Goal: Complete application form: Complete application form

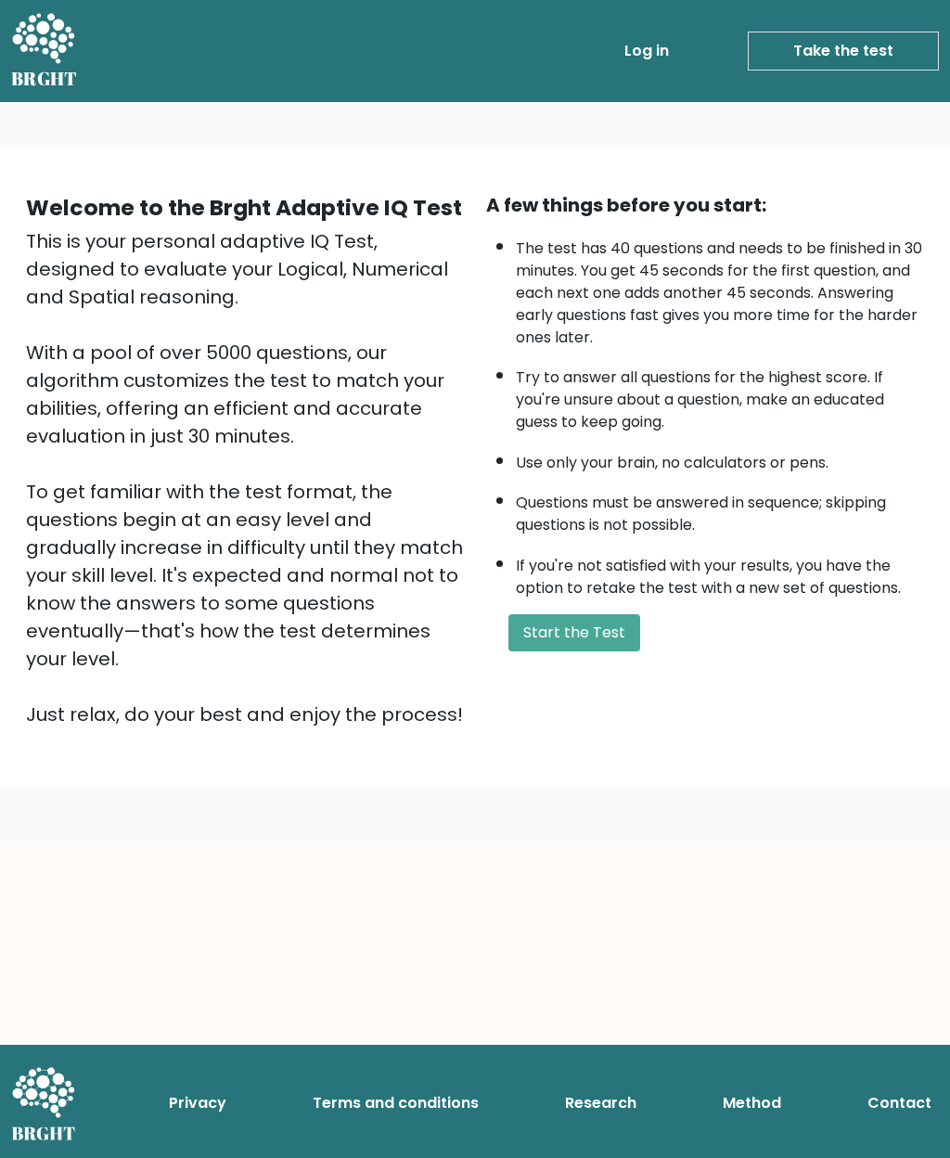
click at [585, 651] on button "Start the Test" at bounding box center [574, 632] width 132 height 37
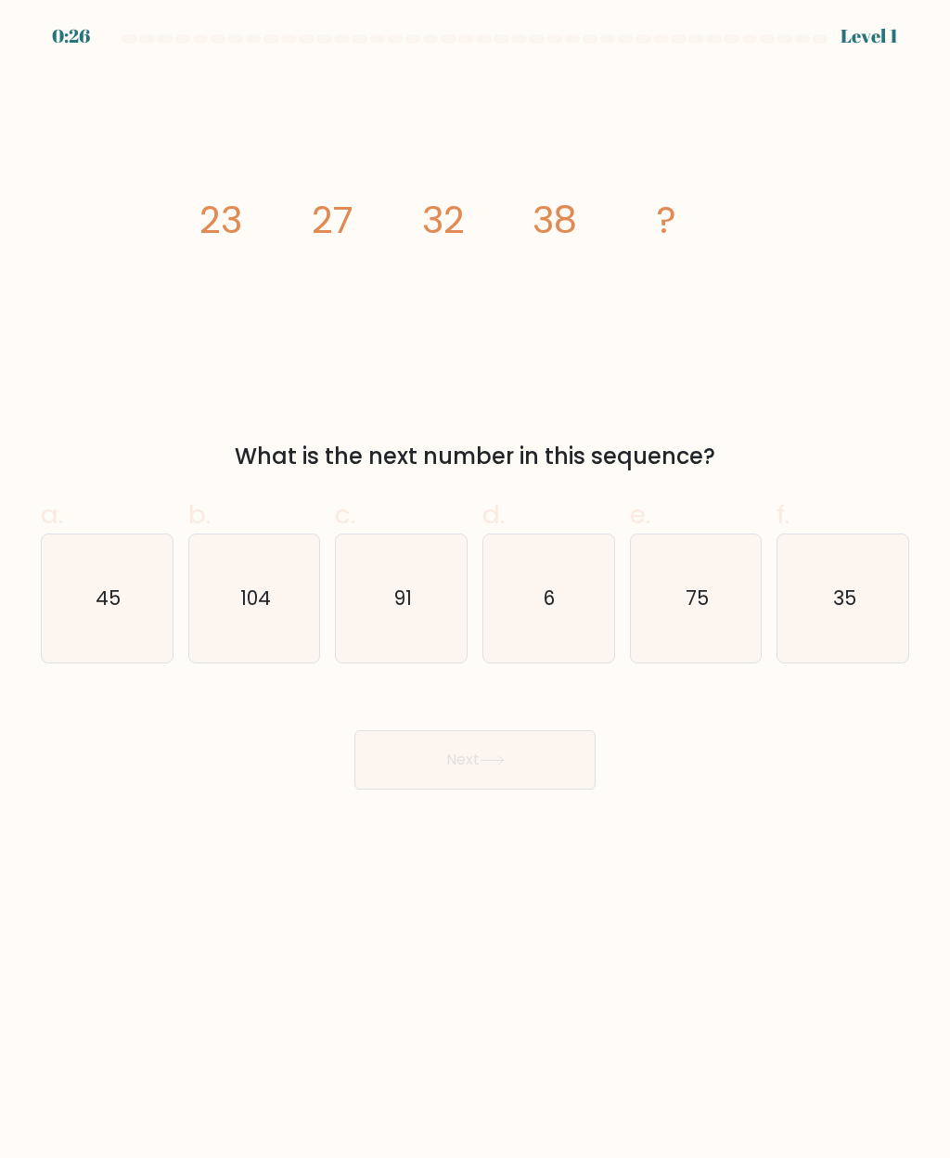
click at [112, 598] on text "45" at bounding box center [108, 597] width 25 height 27
click at [475, 591] on input "a. 45" at bounding box center [475, 585] width 1 height 12
radio input "true"
click at [515, 759] on button "Next" at bounding box center [474, 759] width 241 height 59
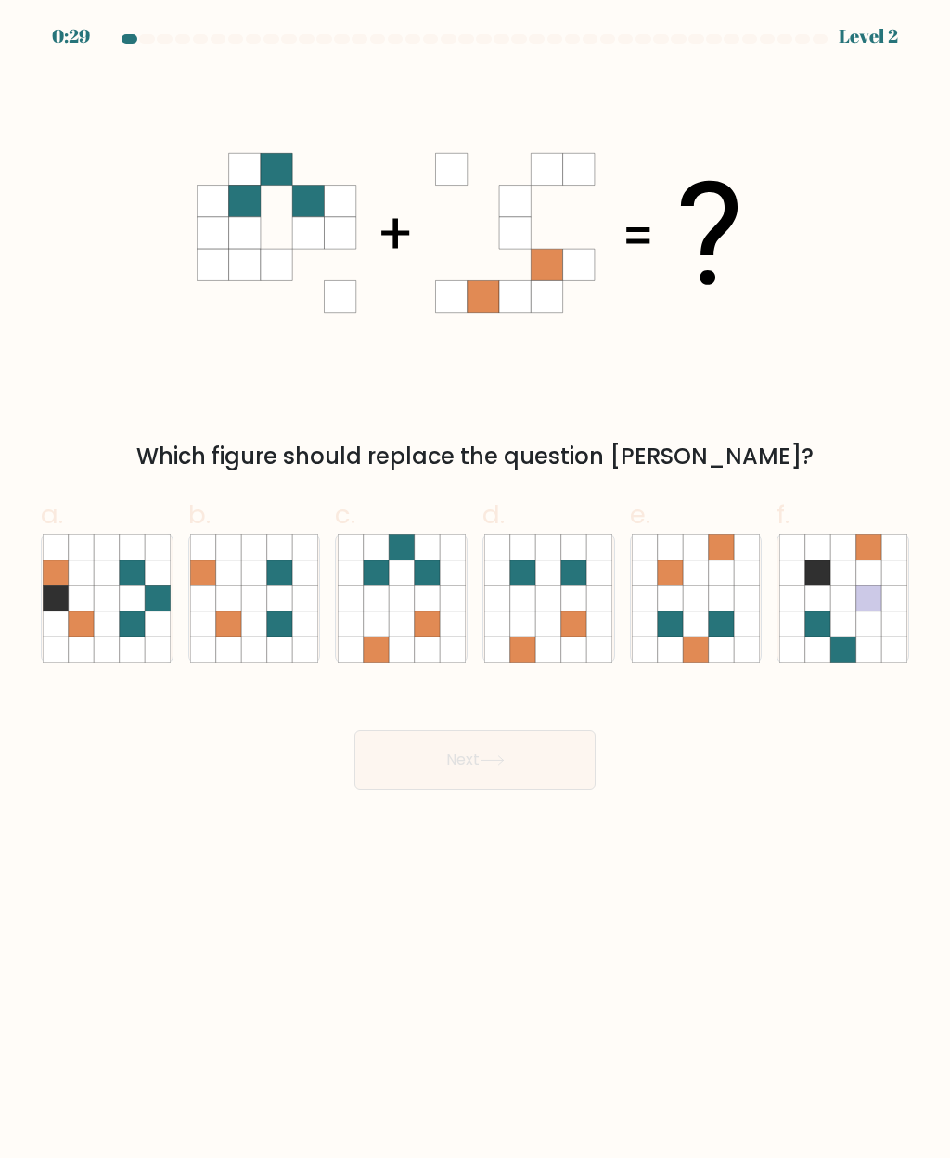
click at [426, 588] on icon at bounding box center [426, 598] width 25 height 25
click at [475, 588] on input "c." at bounding box center [475, 585] width 1 height 12
radio input "true"
click at [508, 773] on button "Next" at bounding box center [474, 759] width 241 height 59
click at [507, 772] on button "Next" at bounding box center [474, 759] width 241 height 59
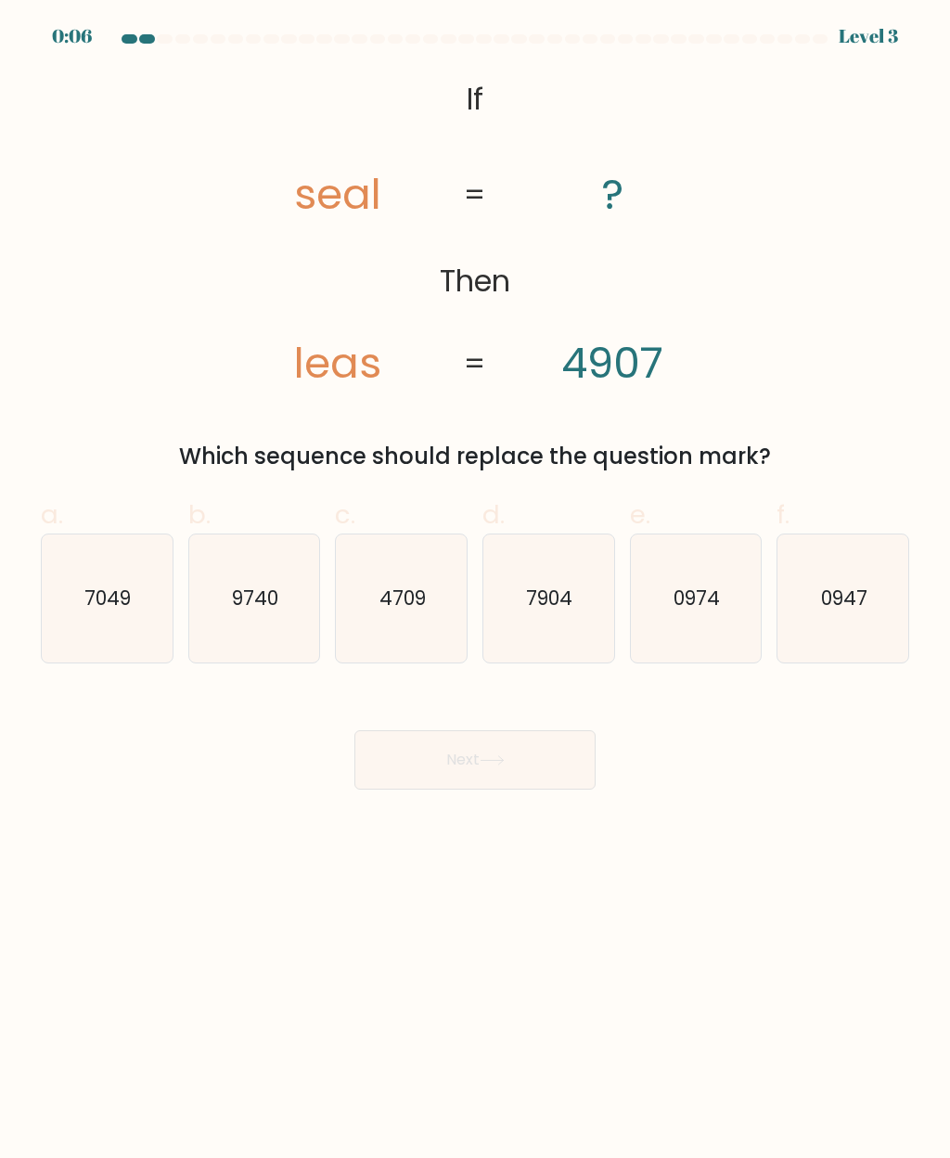
click at [116, 595] on text "7049" at bounding box center [108, 597] width 46 height 27
click at [475, 591] on input "a. 7049" at bounding box center [475, 585] width 1 height 12
radio input "true"
click at [502, 752] on button "Next" at bounding box center [474, 759] width 241 height 59
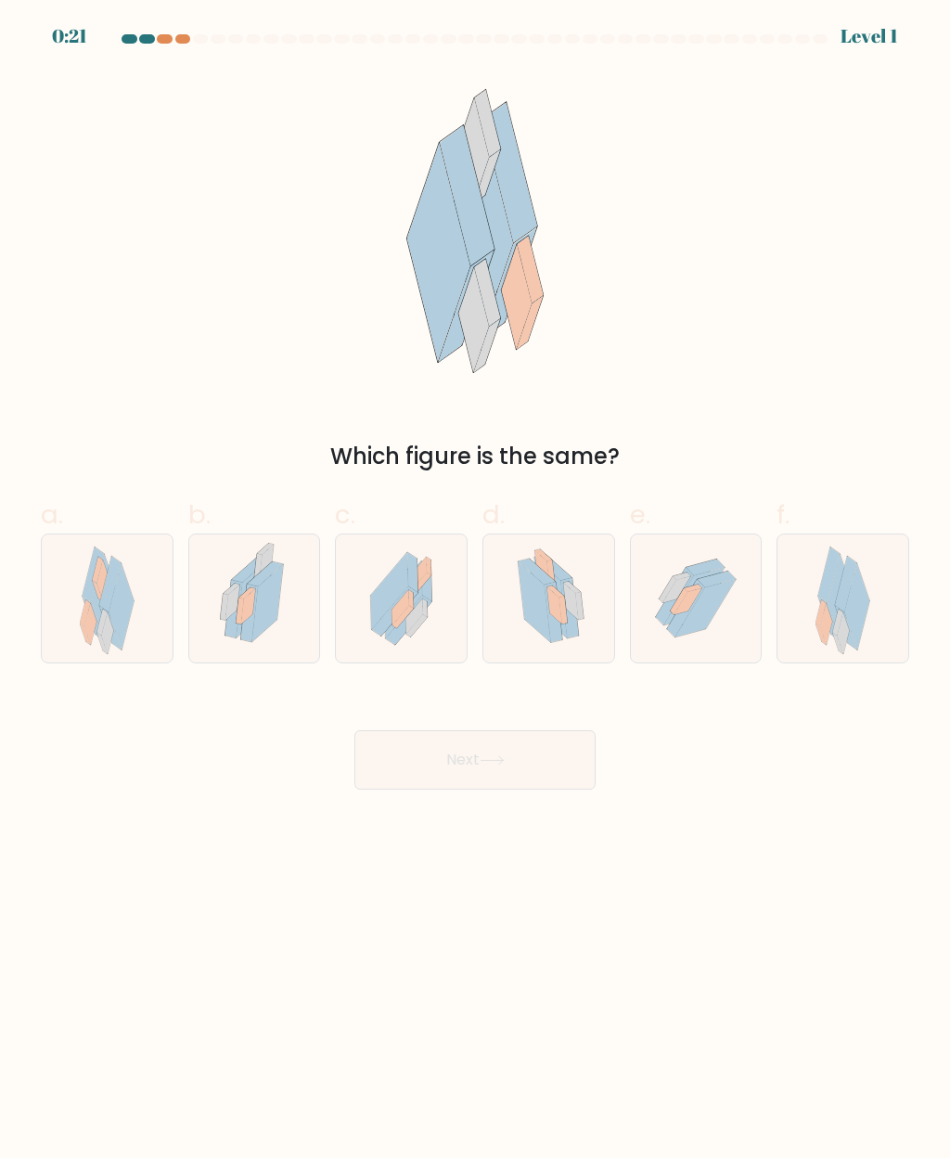
click at [271, 588] on icon at bounding box center [268, 604] width 32 height 78
click at [475, 588] on input "b." at bounding box center [475, 585] width 1 height 12
radio input "true"
click at [494, 765] on icon at bounding box center [492, 760] width 25 height 10
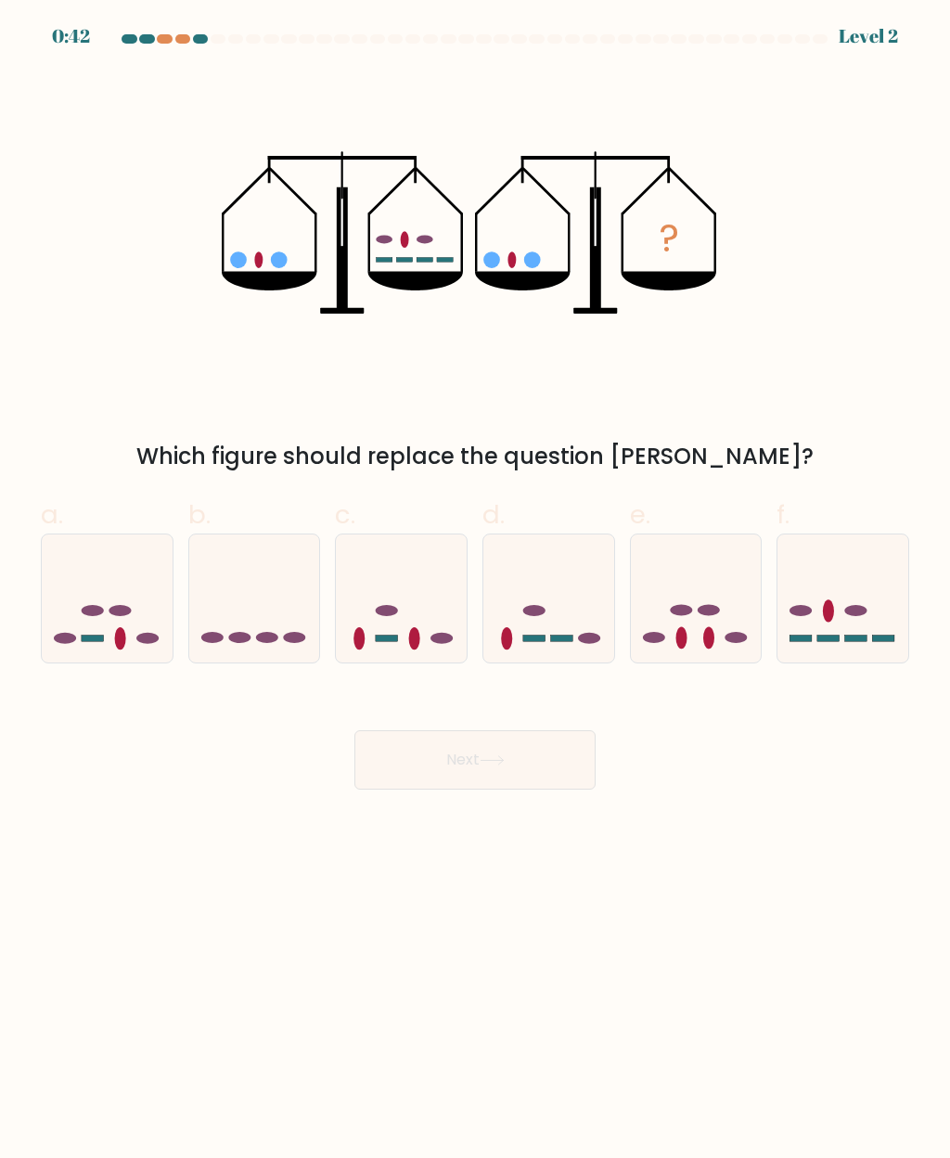
click at [838, 603] on icon at bounding box center [842, 598] width 131 height 109
click at [476, 591] on input "f." at bounding box center [475, 585] width 1 height 12
radio input "true"
click at [517, 760] on button "Next" at bounding box center [474, 759] width 241 height 59
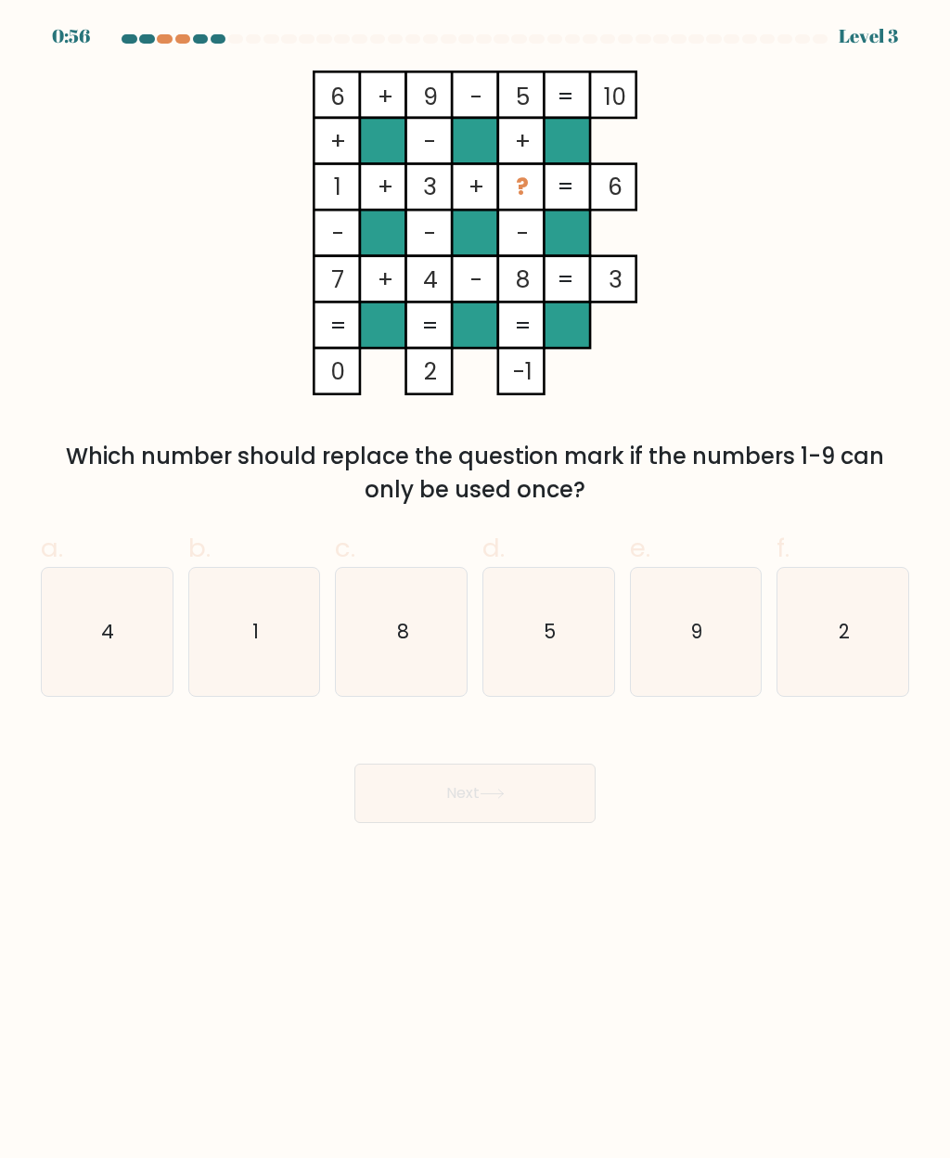
click at [845, 629] on text "2" at bounding box center [844, 631] width 11 height 27
click at [476, 591] on input "f. 2" at bounding box center [475, 585] width 1 height 12
radio input "true"
click at [502, 788] on icon at bounding box center [492, 793] width 25 height 10
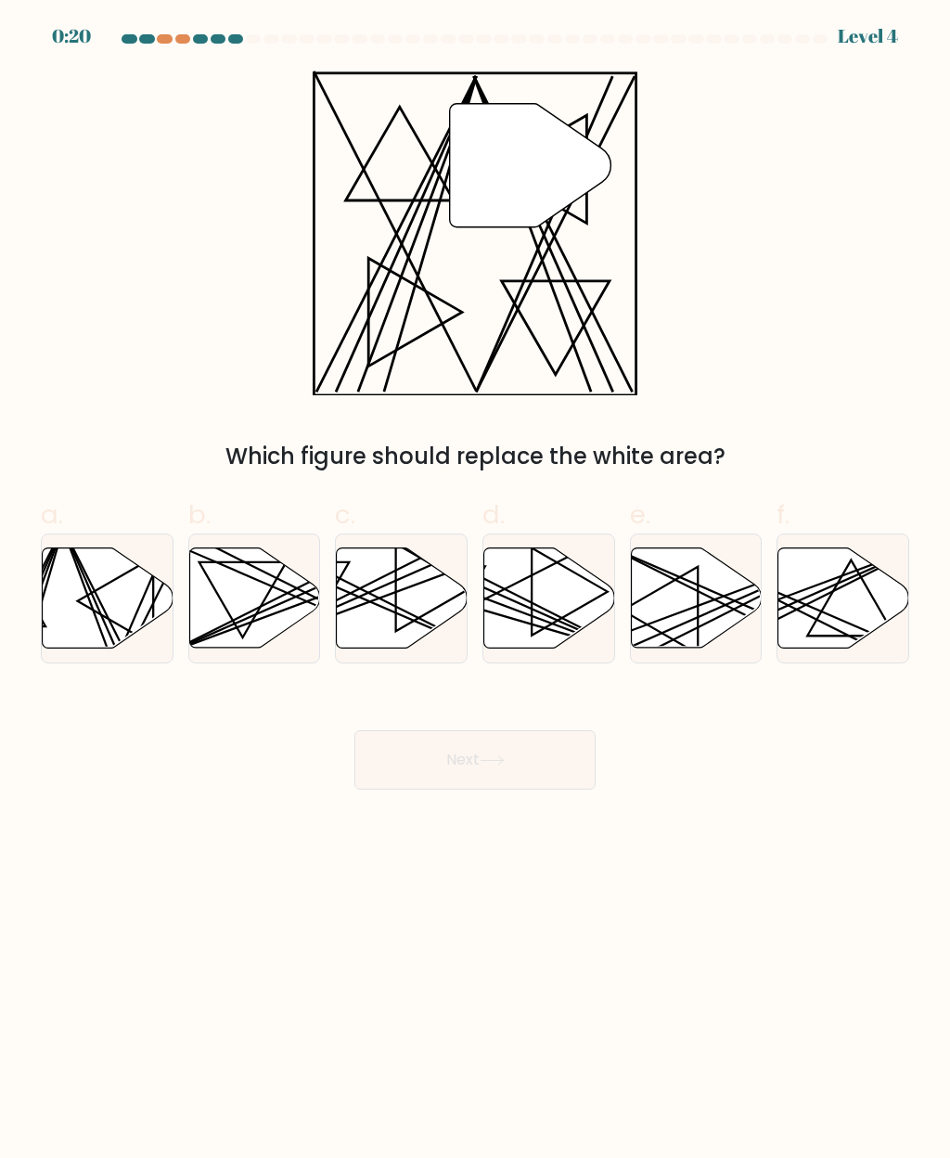
click at [402, 572] on icon at bounding box center [402, 598] width 131 height 100
click at [475, 579] on input "c." at bounding box center [475, 585] width 1 height 12
radio input "true"
click at [478, 753] on button "Next" at bounding box center [474, 759] width 241 height 59
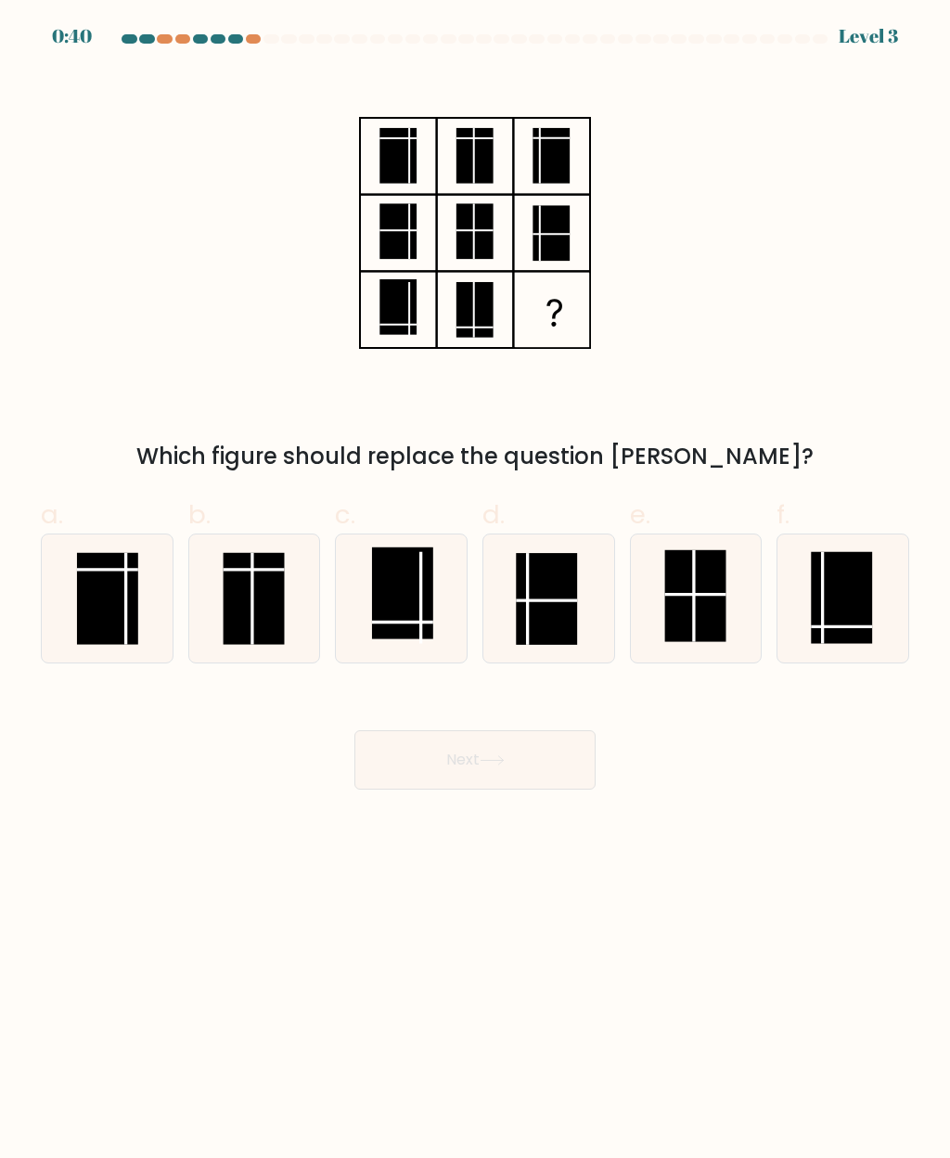
click at [851, 600] on rect at bounding box center [841, 598] width 61 height 92
click at [476, 591] on input "f." at bounding box center [475, 585] width 1 height 12
radio input "true"
click at [497, 765] on icon at bounding box center [492, 760] width 25 height 10
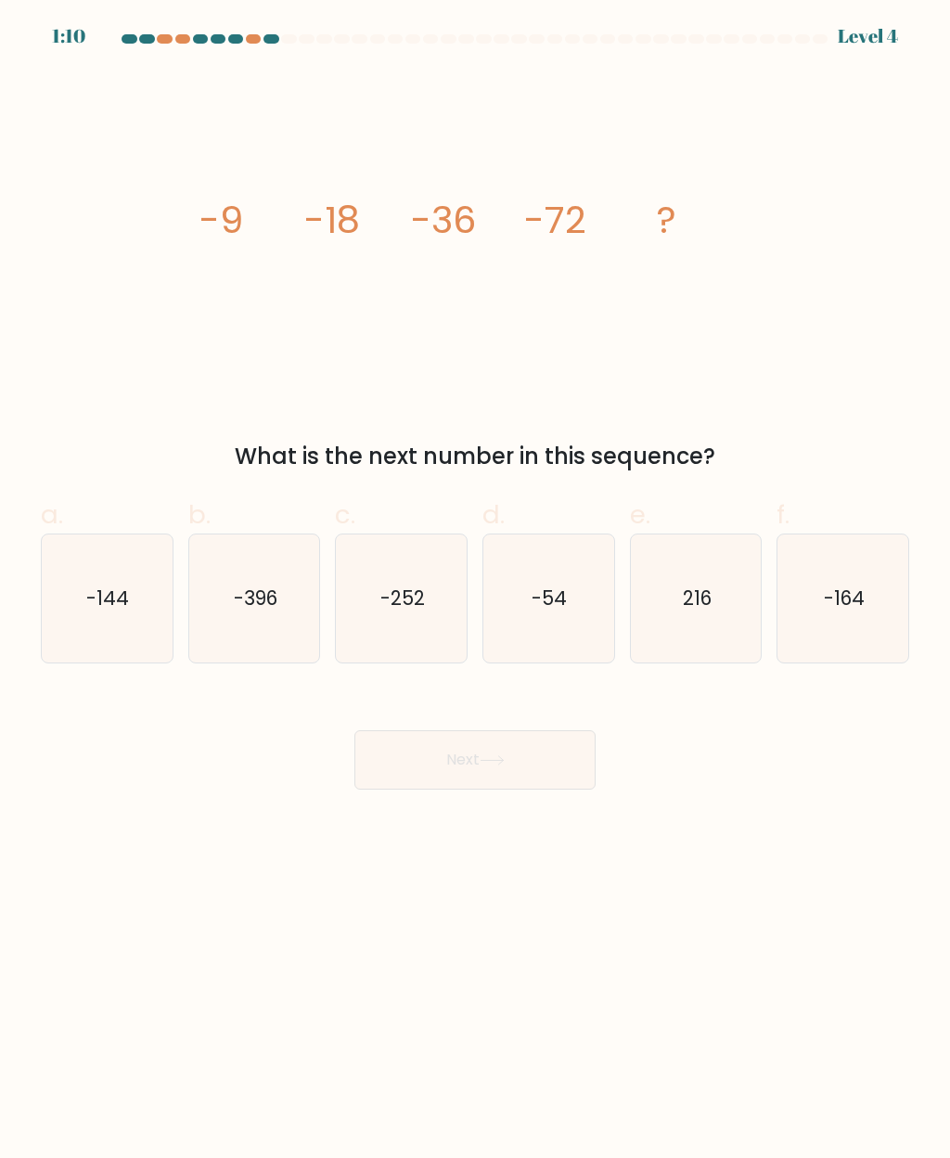
click at [117, 609] on text "-144" at bounding box center [108, 597] width 43 height 27
click at [475, 591] on input "a. -144" at bounding box center [475, 585] width 1 height 12
radio input "true"
click at [514, 750] on button "Next" at bounding box center [474, 759] width 241 height 59
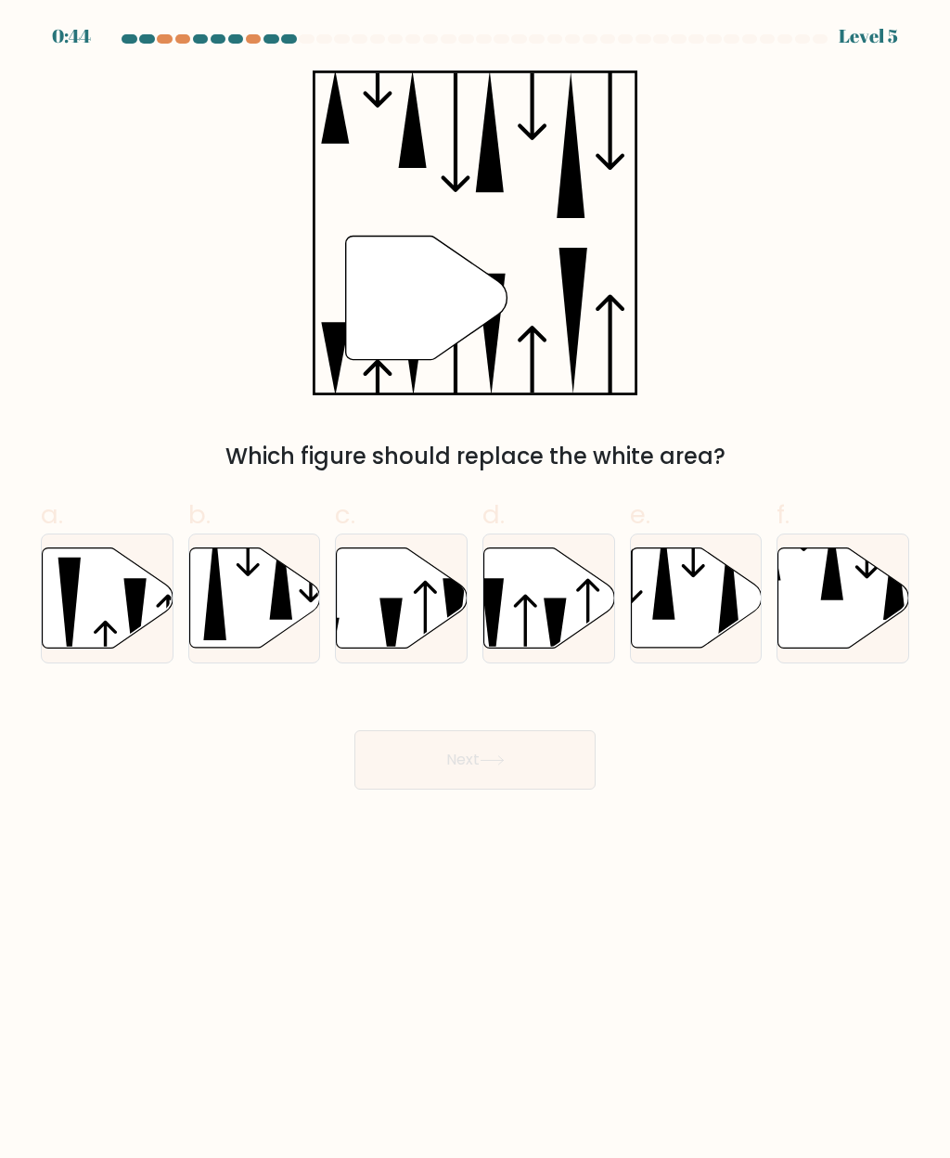
click at [110, 595] on icon at bounding box center [108, 598] width 131 height 100
click at [475, 591] on input "a." at bounding box center [475, 585] width 1 height 12
radio input "true"
click at [512, 765] on button "Next" at bounding box center [474, 759] width 241 height 59
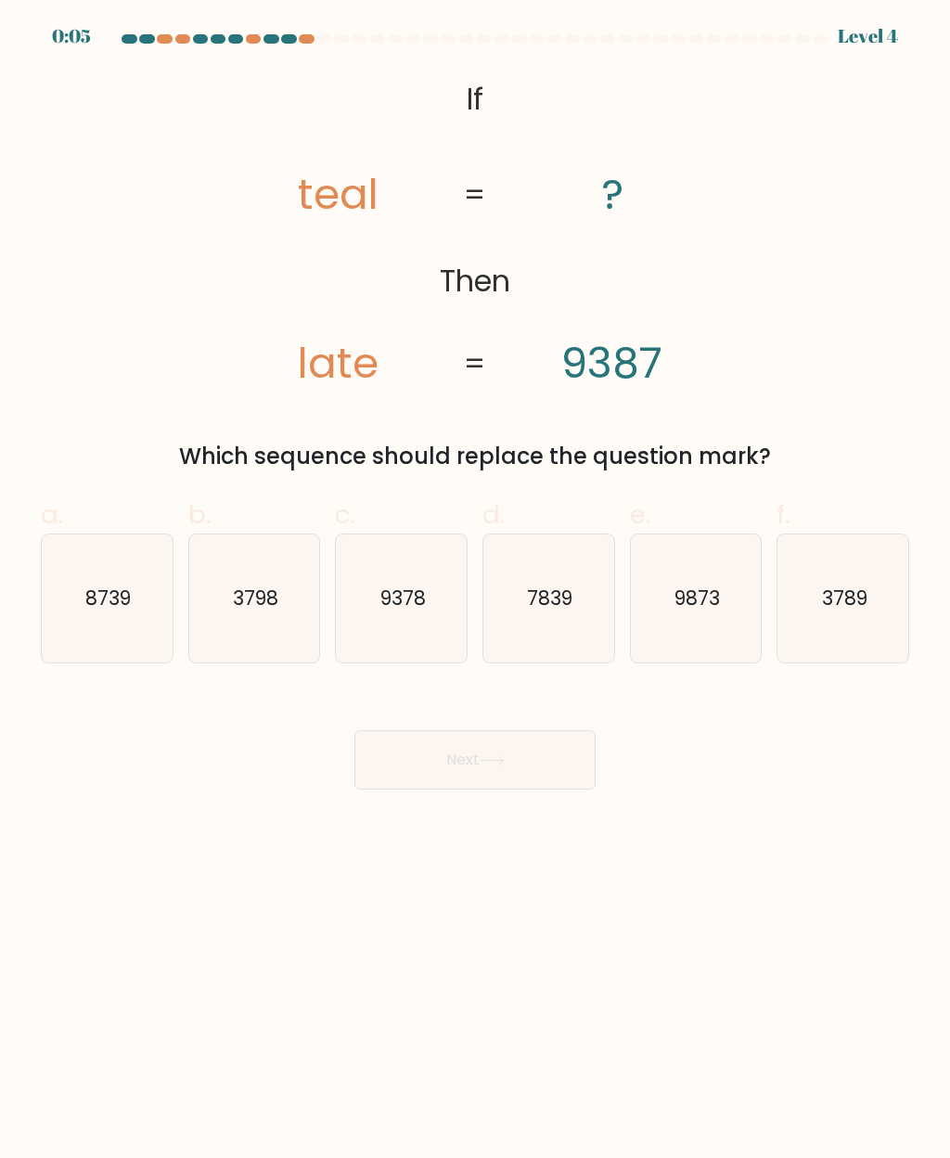
click at [130, 582] on icon "8739" at bounding box center [107, 598] width 128 height 128
click at [475, 582] on input "a. 8739" at bounding box center [475, 585] width 1 height 12
radio input "true"
click at [519, 752] on button "Next" at bounding box center [474, 759] width 241 height 59
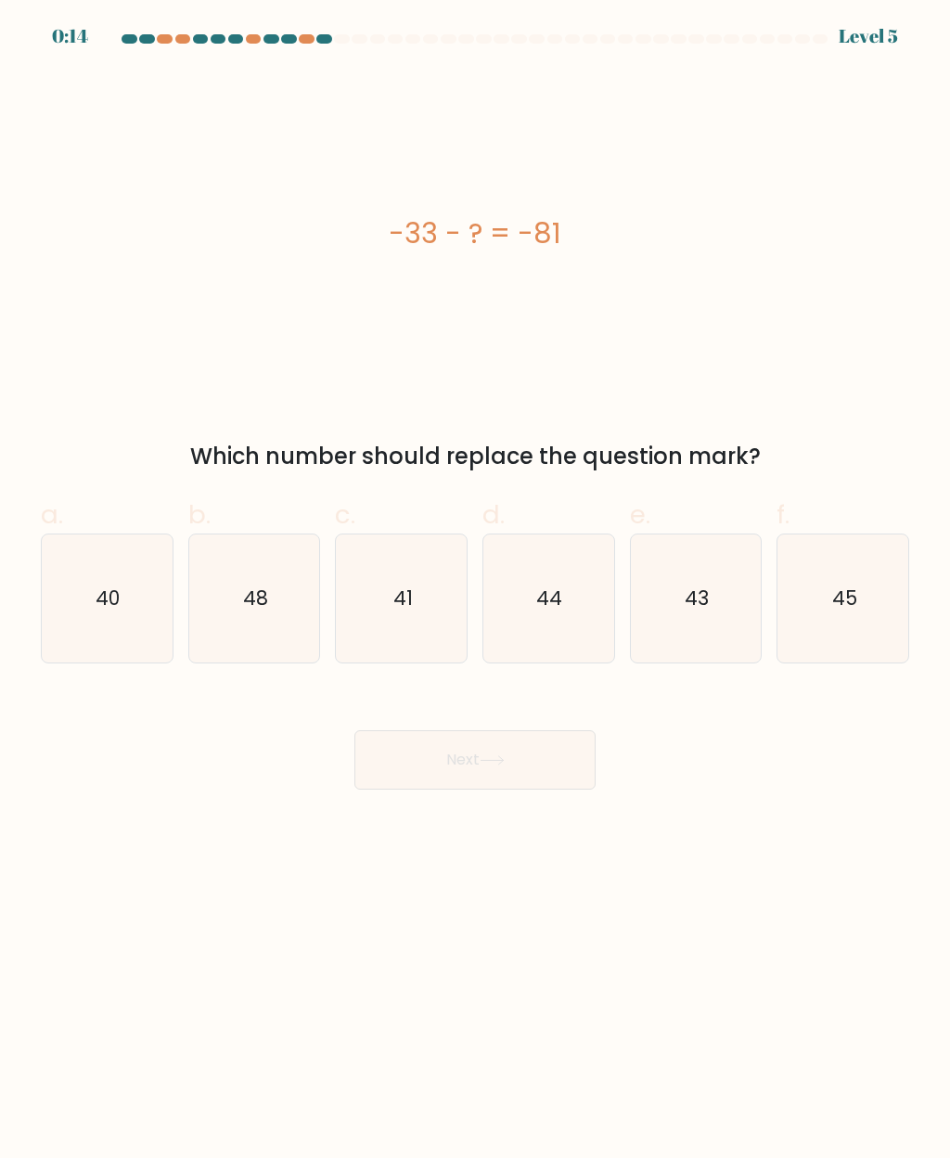
click at [256, 610] on text "48" at bounding box center [255, 597] width 25 height 27
click at [475, 591] on input "b. 48" at bounding box center [475, 585] width 1 height 12
radio input "true"
click at [518, 754] on button "Next" at bounding box center [474, 759] width 241 height 59
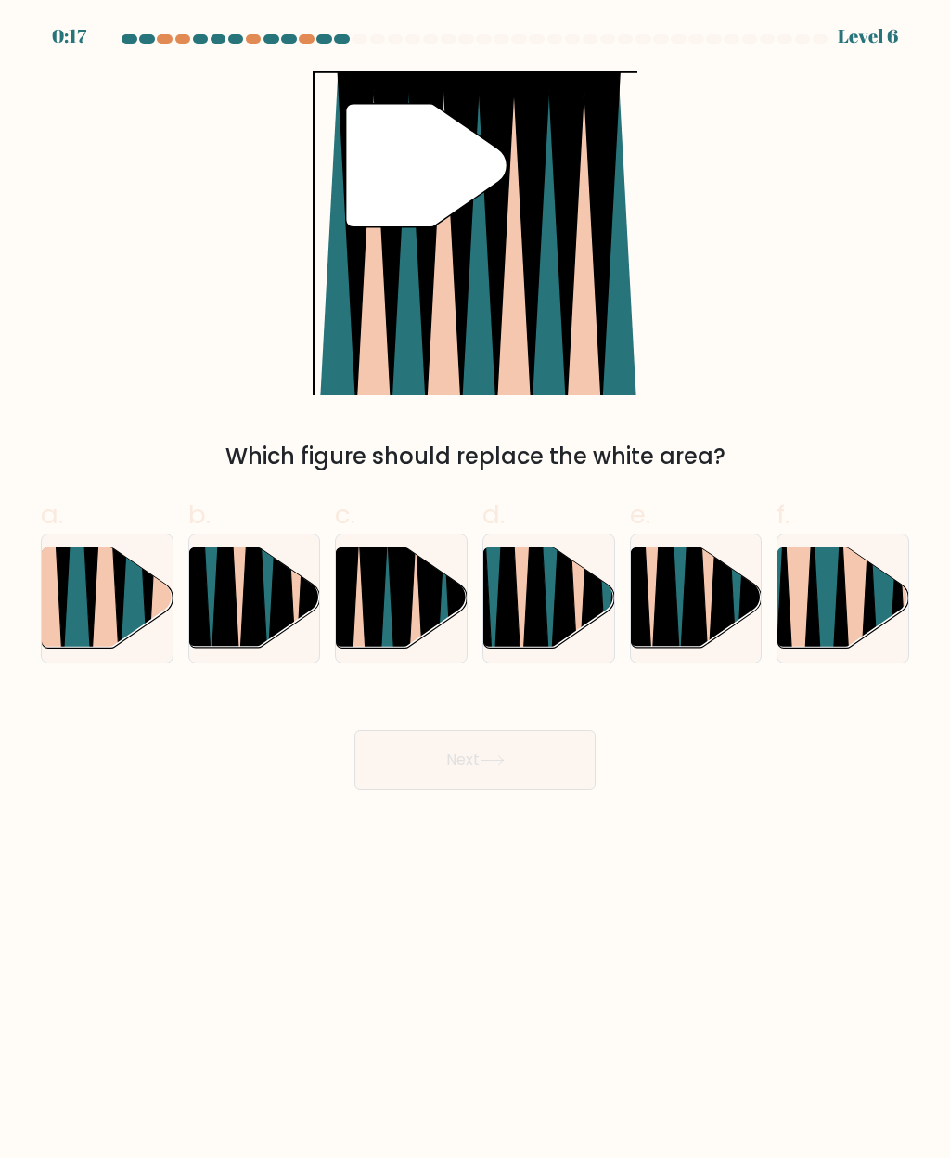
click at [96, 574] on icon at bounding box center [92, 548] width 29 height 261
click at [475, 579] on input "a." at bounding box center [475, 585] width 1 height 12
radio input "true"
click at [497, 762] on icon at bounding box center [492, 760] width 25 height 10
click at [503, 762] on icon at bounding box center [491, 760] width 22 height 8
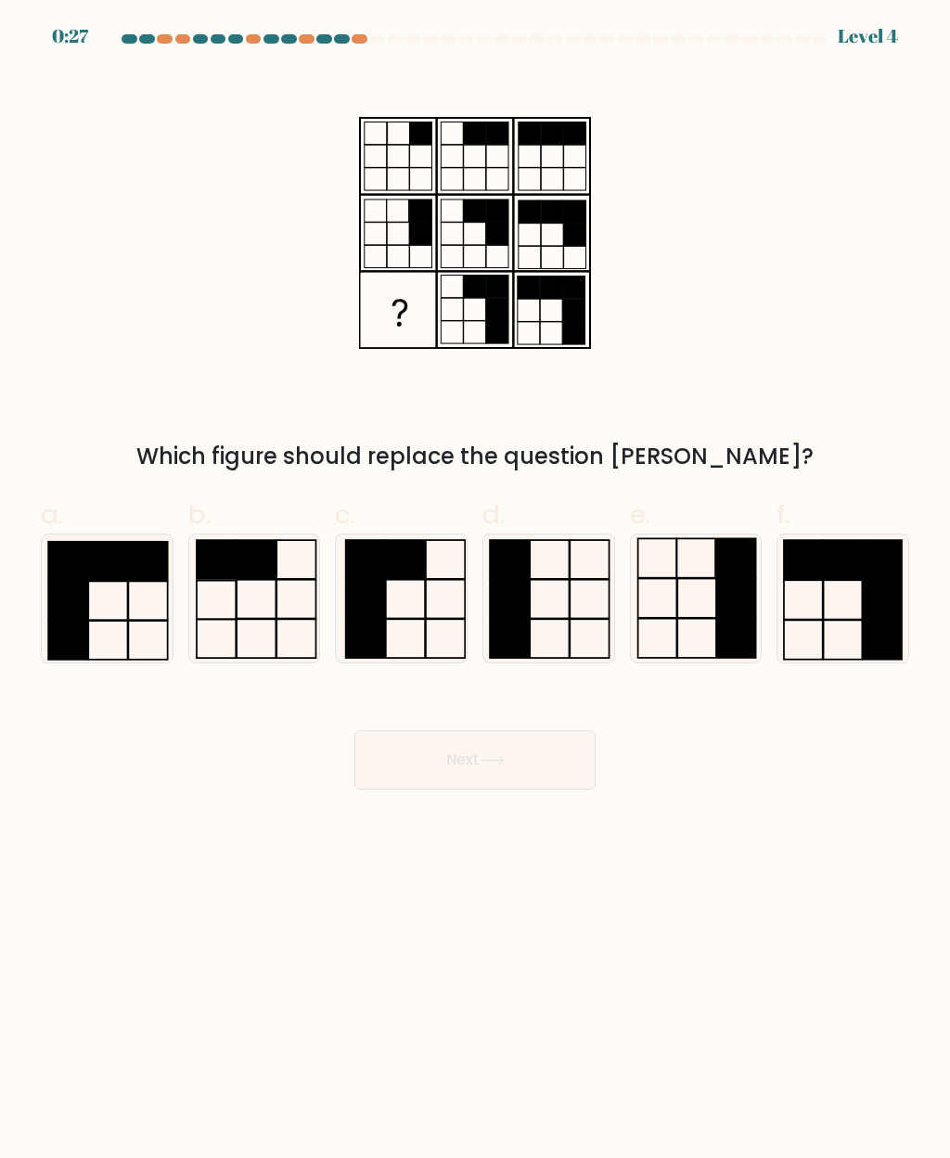
click at [700, 595] on icon at bounding box center [696, 598] width 128 height 128
click at [476, 591] on input "e." at bounding box center [475, 585] width 1 height 12
radio input "true"
click at [506, 754] on button "Next" at bounding box center [474, 759] width 241 height 59
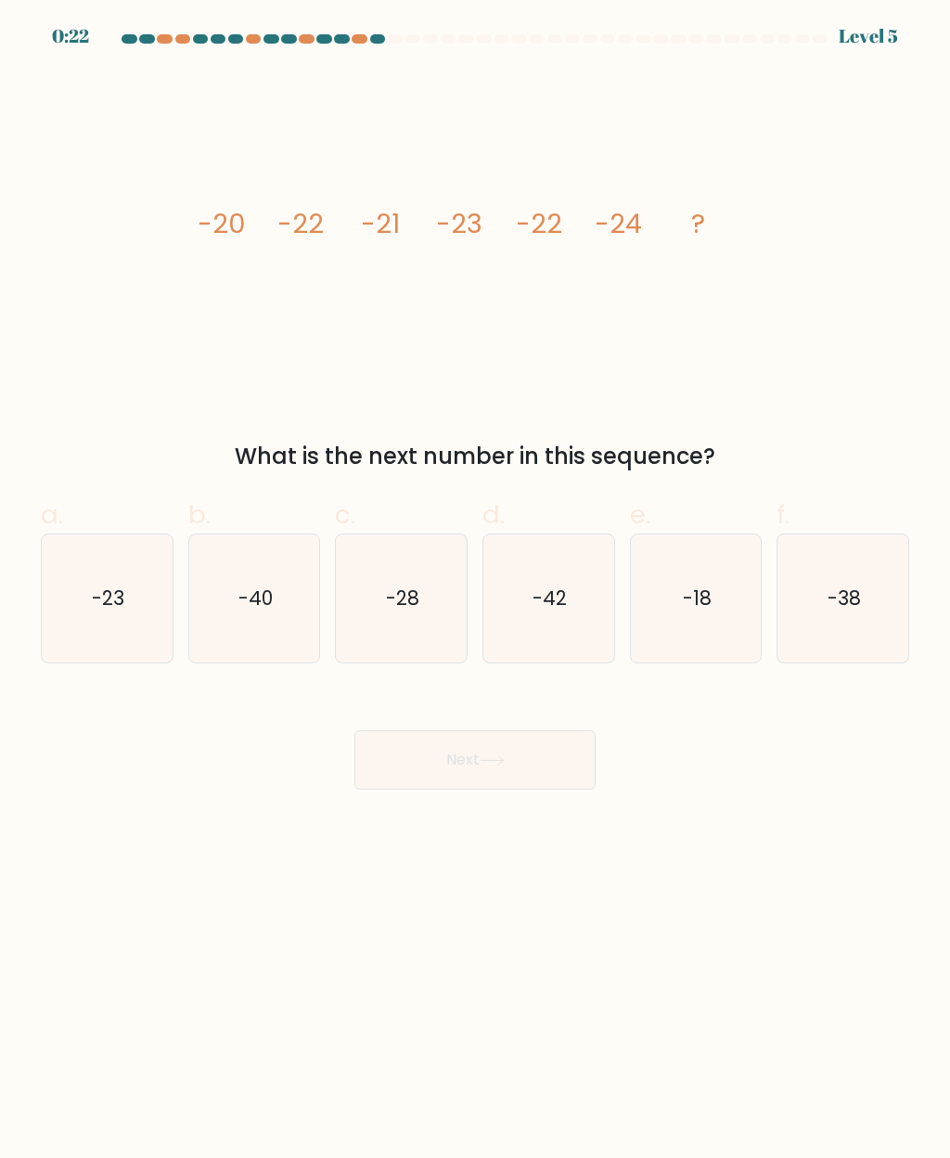
click at [107, 609] on text "-23" at bounding box center [108, 597] width 32 height 27
click at [475, 591] on input "a. -23" at bounding box center [475, 585] width 1 height 12
radio input "true"
click at [516, 759] on button "Next" at bounding box center [474, 759] width 241 height 59
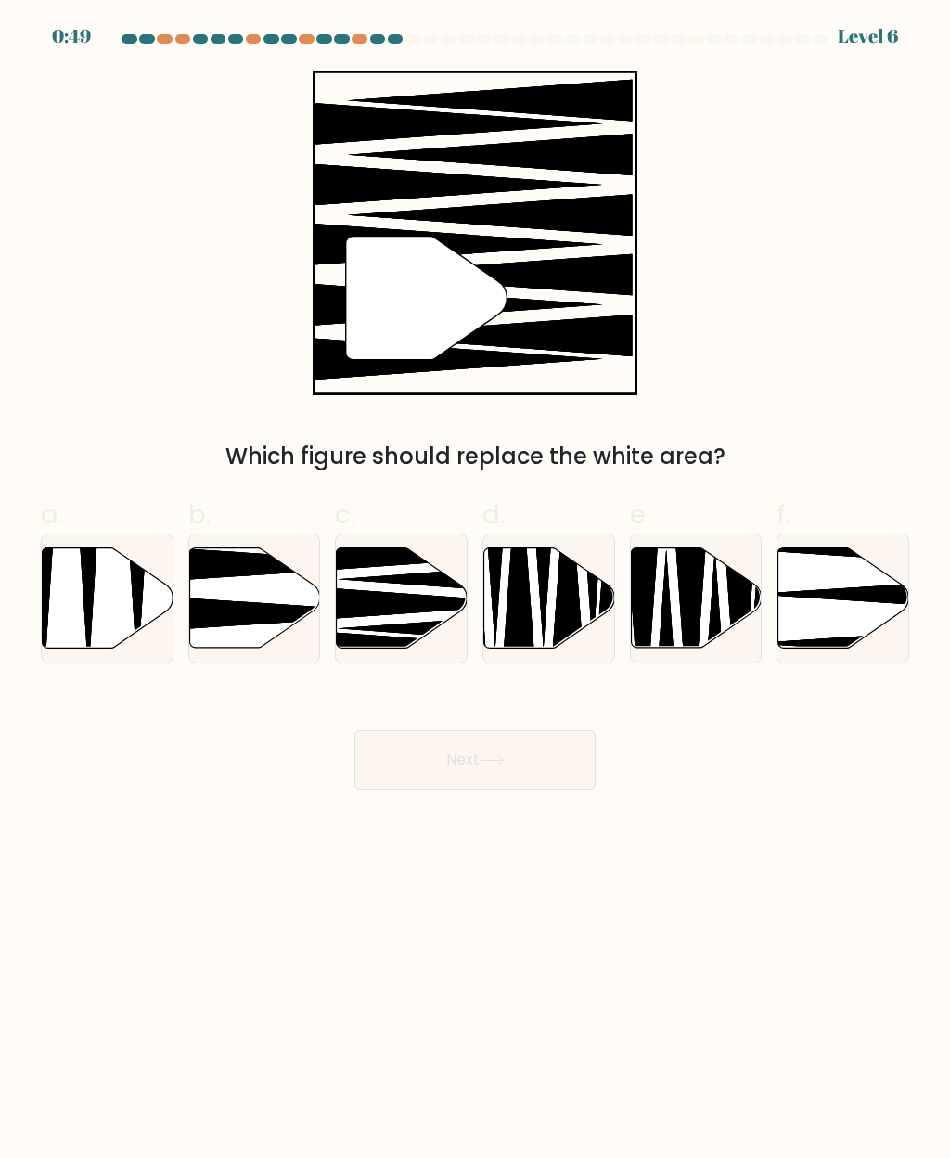
click at [393, 595] on icon at bounding box center [427, 603] width 235 height 33
click at [475, 591] on input "c." at bounding box center [475, 585] width 1 height 12
radio input "true"
click at [512, 760] on button "Next" at bounding box center [474, 759] width 241 height 59
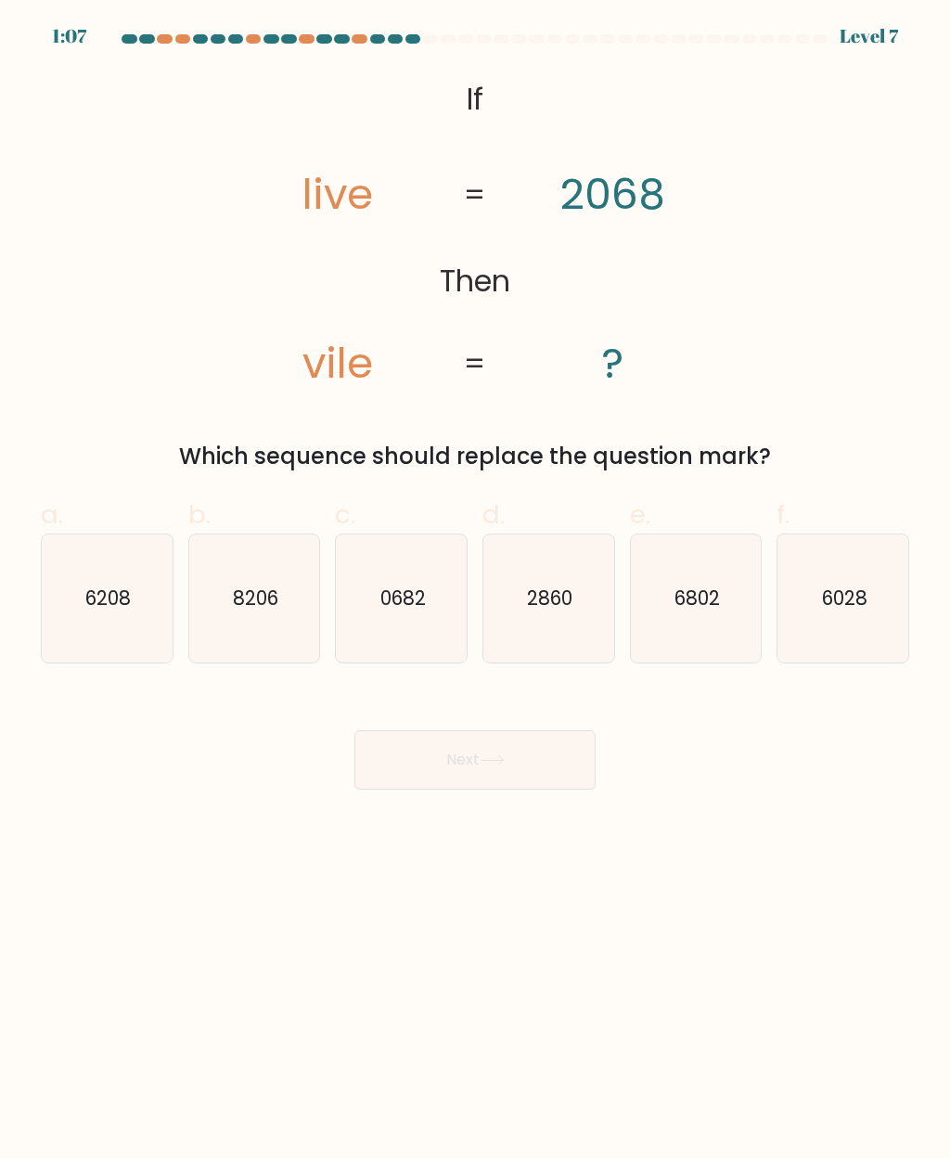
click at [840, 599] on text "6028" at bounding box center [843, 597] width 45 height 27
click at [476, 591] on input "f. 6028" at bounding box center [475, 585] width 1 height 12
radio input "true"
click at [505, 765] on icon at bounding box center [492, 760] width 25 height 10
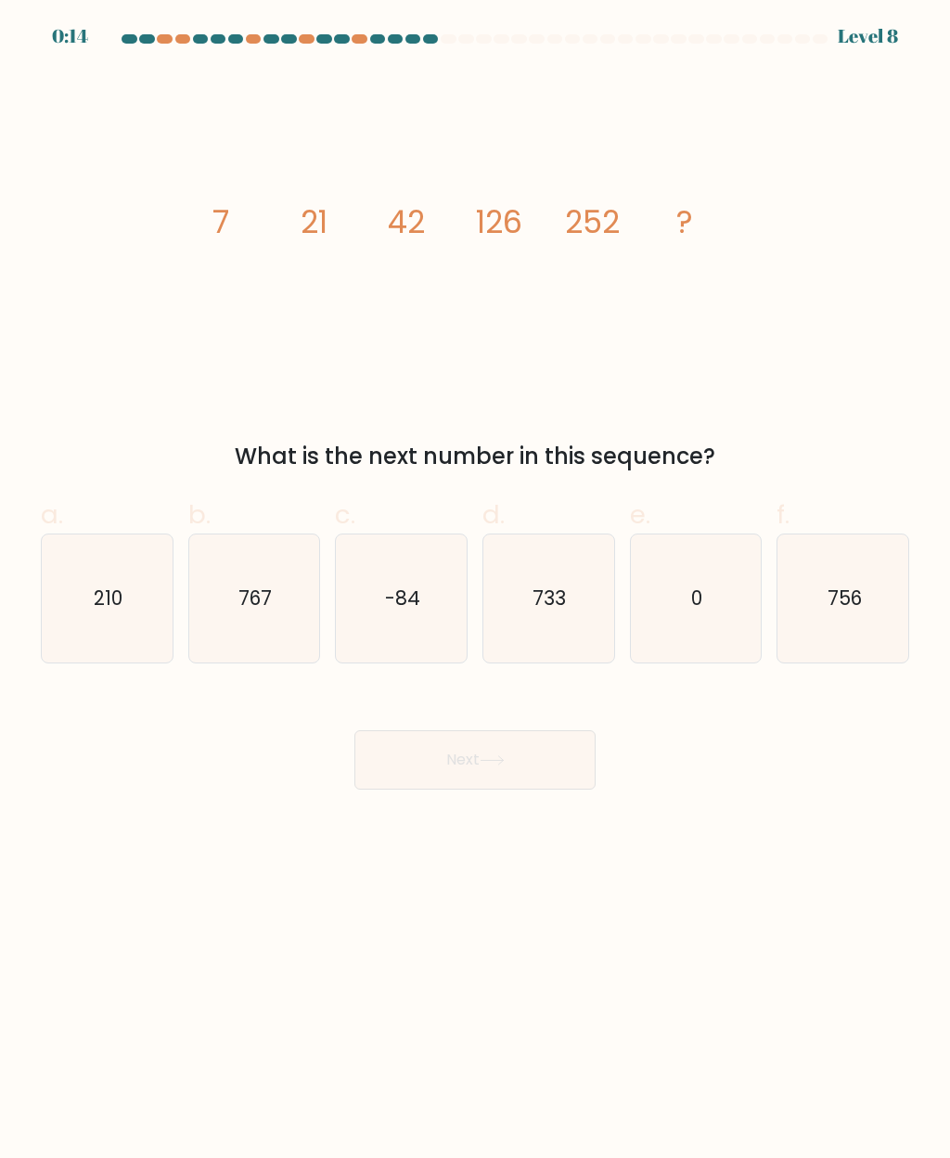
click at [838, 599] on text "756" at bounding box center [843, 597] width 34 height 27
click at [476, 591] on input "f. 756" at bounding box center [475, 585] width 1 height 12
radio input "true"
click at [505, 752] on button "Next" at bounding box center [474, 759] width 241 height 59
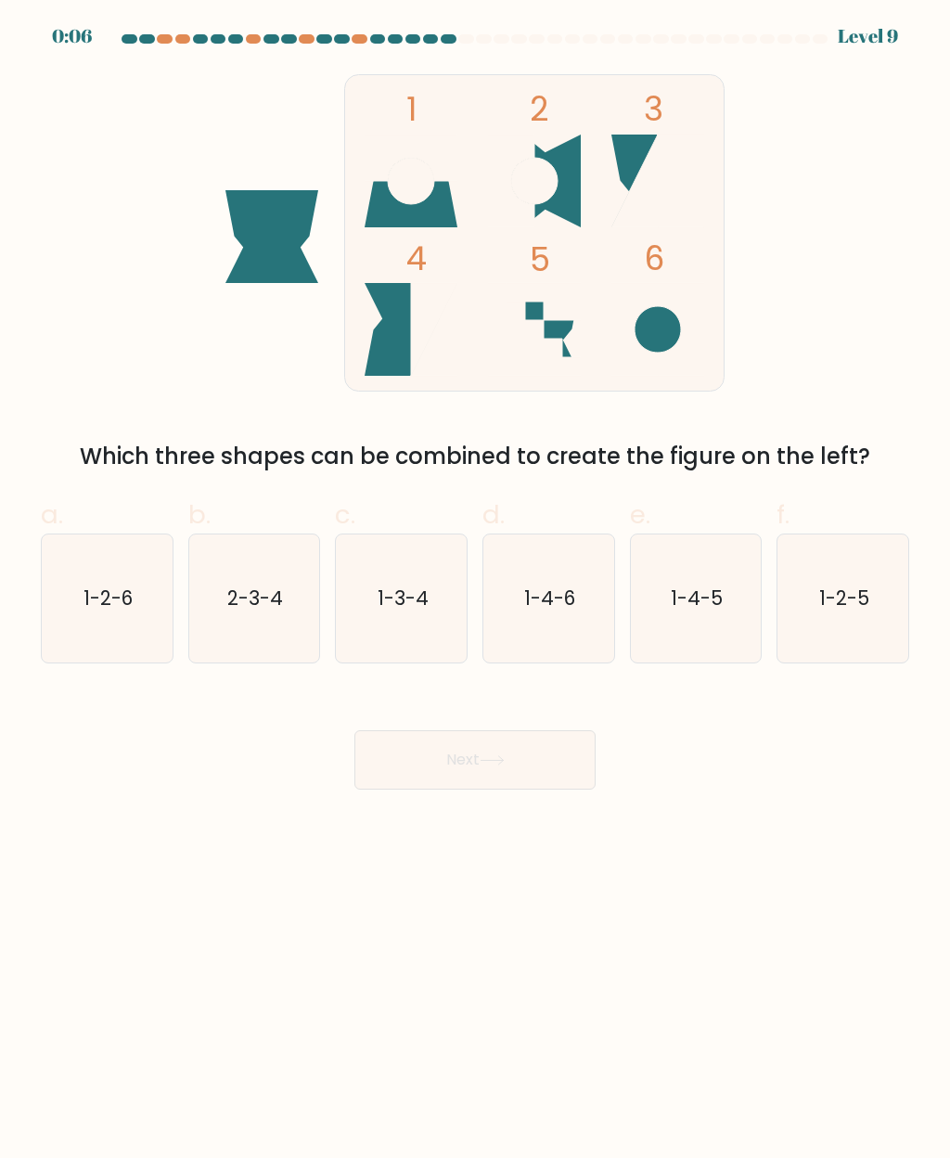
click at [558, 595] on text "1-4-6" at bounding box center [549, 597] width 51 height 27
click at [476, 591] on input "d. 1-4-6" at bounding box center [475, 585] width 1 height 12
radio input "true"
click at [510, 761] on button "Next" at bounding box center [474, 759] width 241 height 59
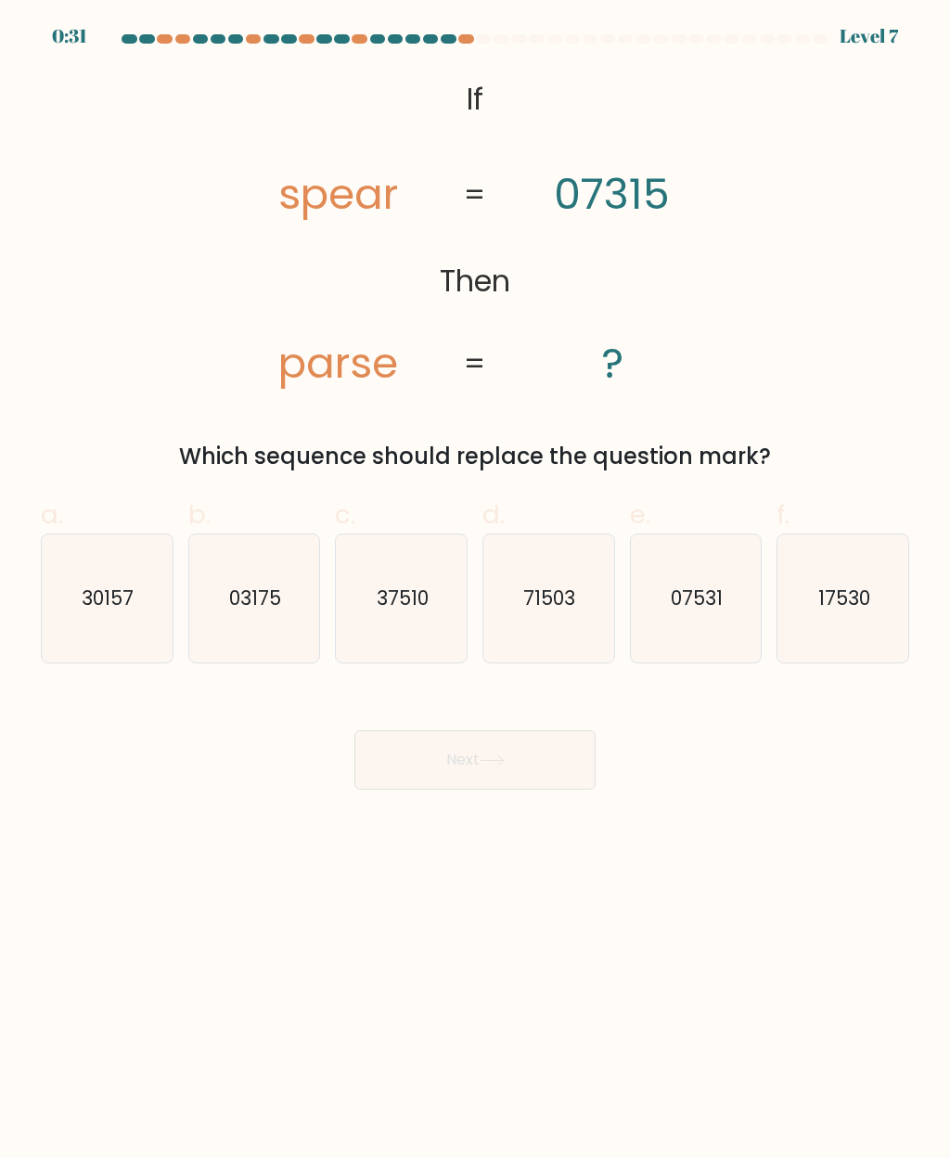
click at [573, 591] on text "71503" at bounding box center [550, 597] width 52 height 27
click at [476, 591] on input "d. 71503" at bounding box center [475, 585] width 1 height 12
radio input "true"
click at [516, 768] on button "Next" at bounding box center [474, 759] width 241 height 59
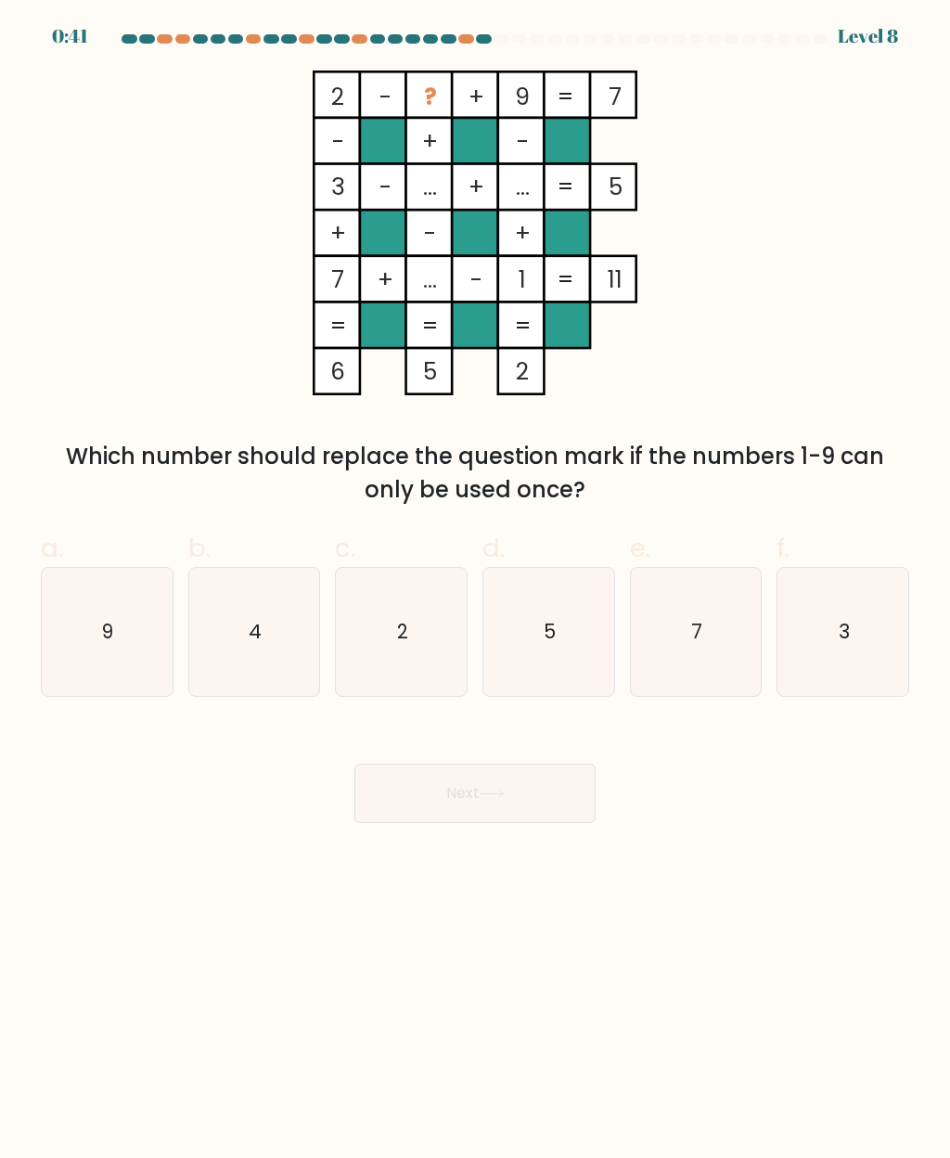
click at [262, 642] on icon "4" at bounding box center [254, 632] width 128 height 128
click at [475, 591] on input "b. 4" at bounding box center [475, 585] width 1 height 12
radio input "true"
click at [519, 791] on button "Next" at bounding box center [474, 792] width 241 height 59
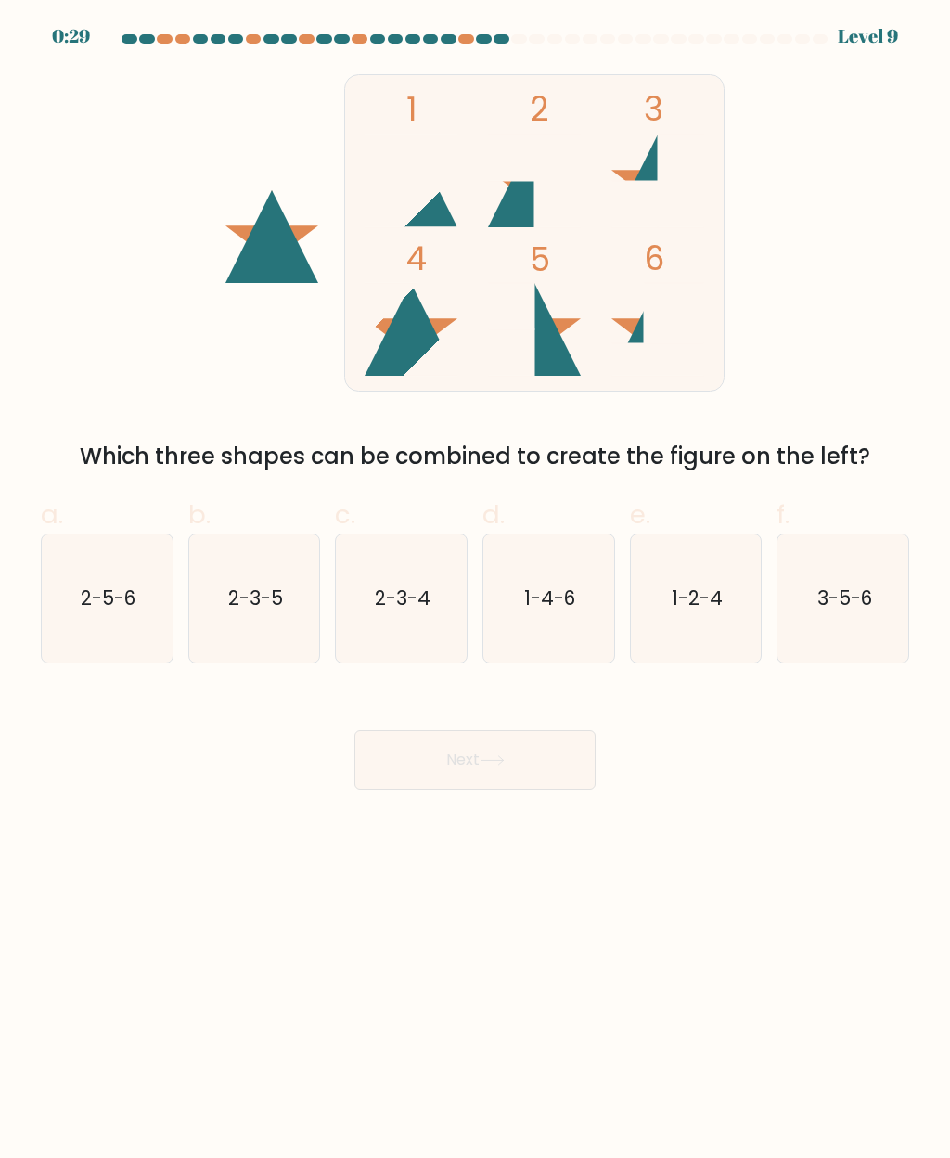
click at [127, 589] on text "2-5-6" at bounding box center [108, 597] width 55 height 27
click at [475, 589] on input "a. 2-5-6" at bounding box center [475, 585] width 1 height 12
radio input "true"
click at [513, 759] on button "Next" at bounding box center [474, 759] width 241 height 59
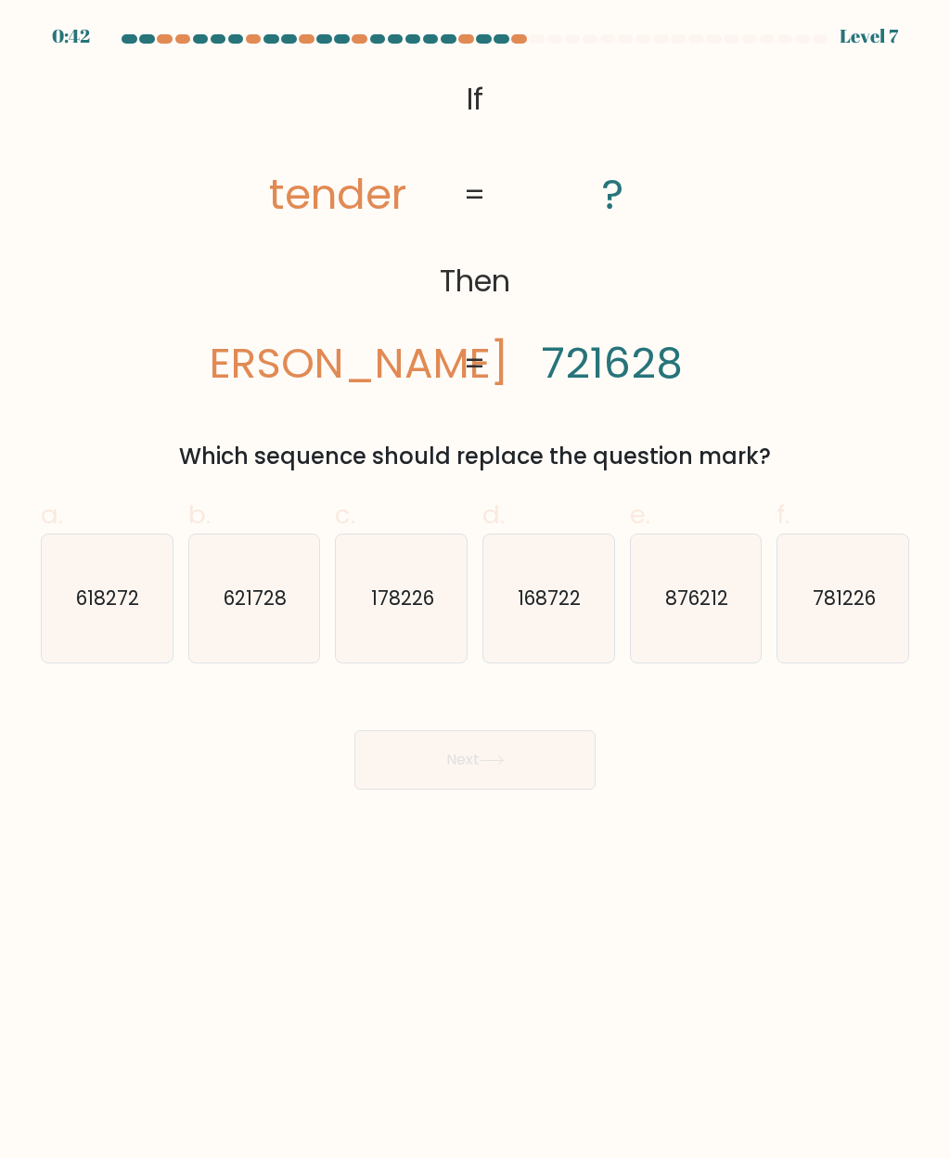
click at [270, 593] on text "621728" at bounding box center [255, 597] width 63 height 27
click at [475, 591] on input "b. 621728" at bounding box center [475, 585] width 1 height 12
radio input "true"
click at [516, 750] on button "Next" at bounding box center [474, 759] width 241 height 59
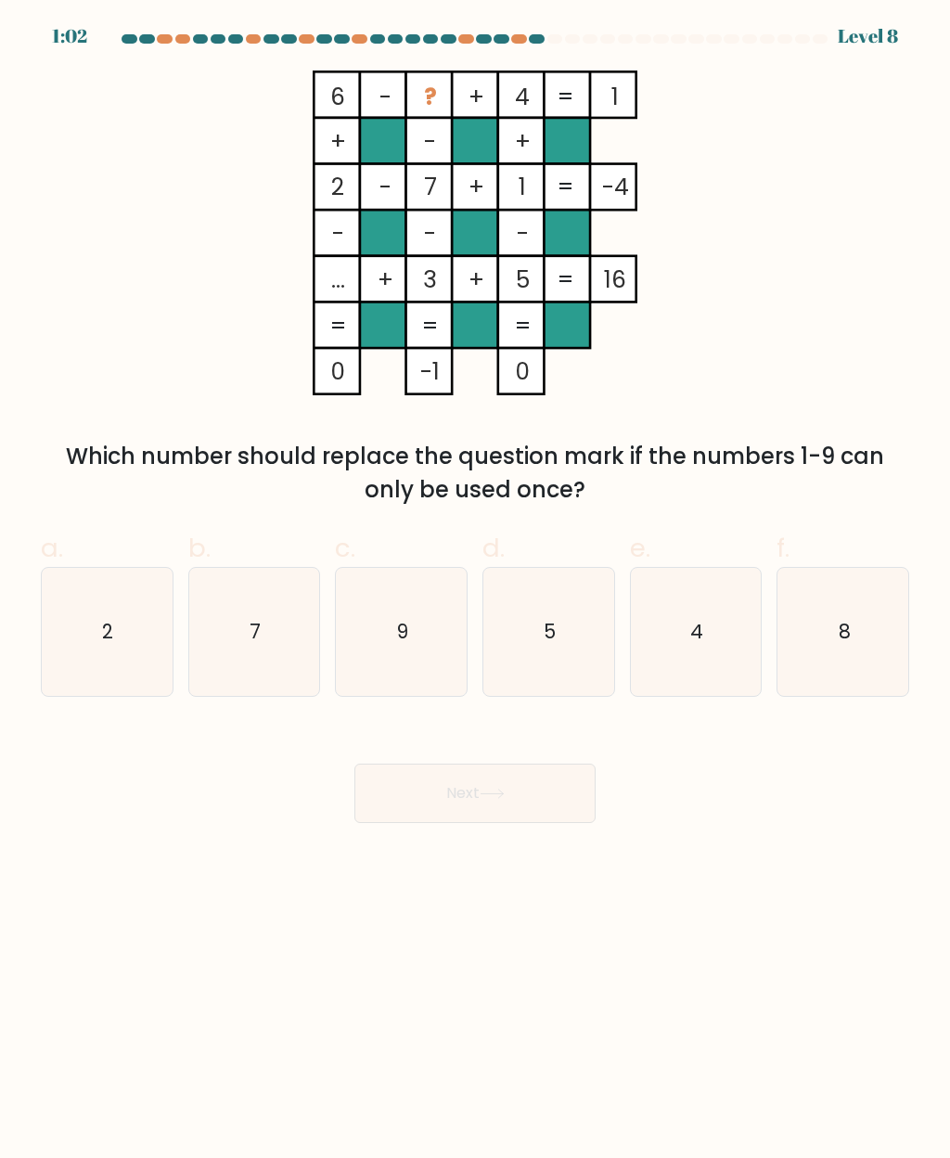
click at [423, 634] on icon "9" at bounding box center [402, 632] width 128 height 128
click at [475, 591] on input "c. 9" at bounding box center [475, 585] width 1 height 12
radio input "true"
click at [508, 787] on button "Next" at bounding box center [474, 792] width 241 height 59
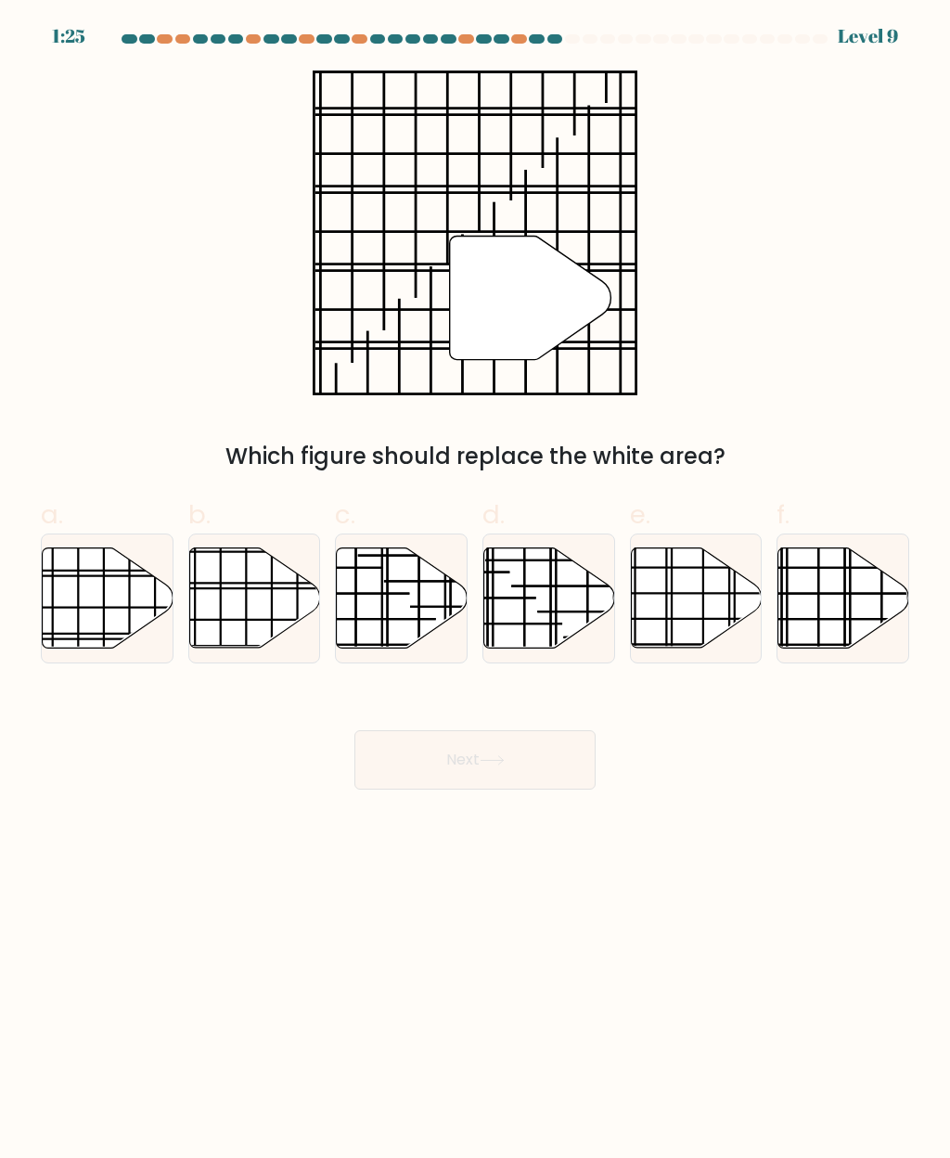
click at [106, 597] on icon at bounding box center [108, 598] width 131 height 100
click at [475, 591] on input "a." at bounding box center [475, 585] width 1 height 12
radio input "true"
click at [512, 772] on button "Next" at bounding box center [474, 759] width 241 height 59
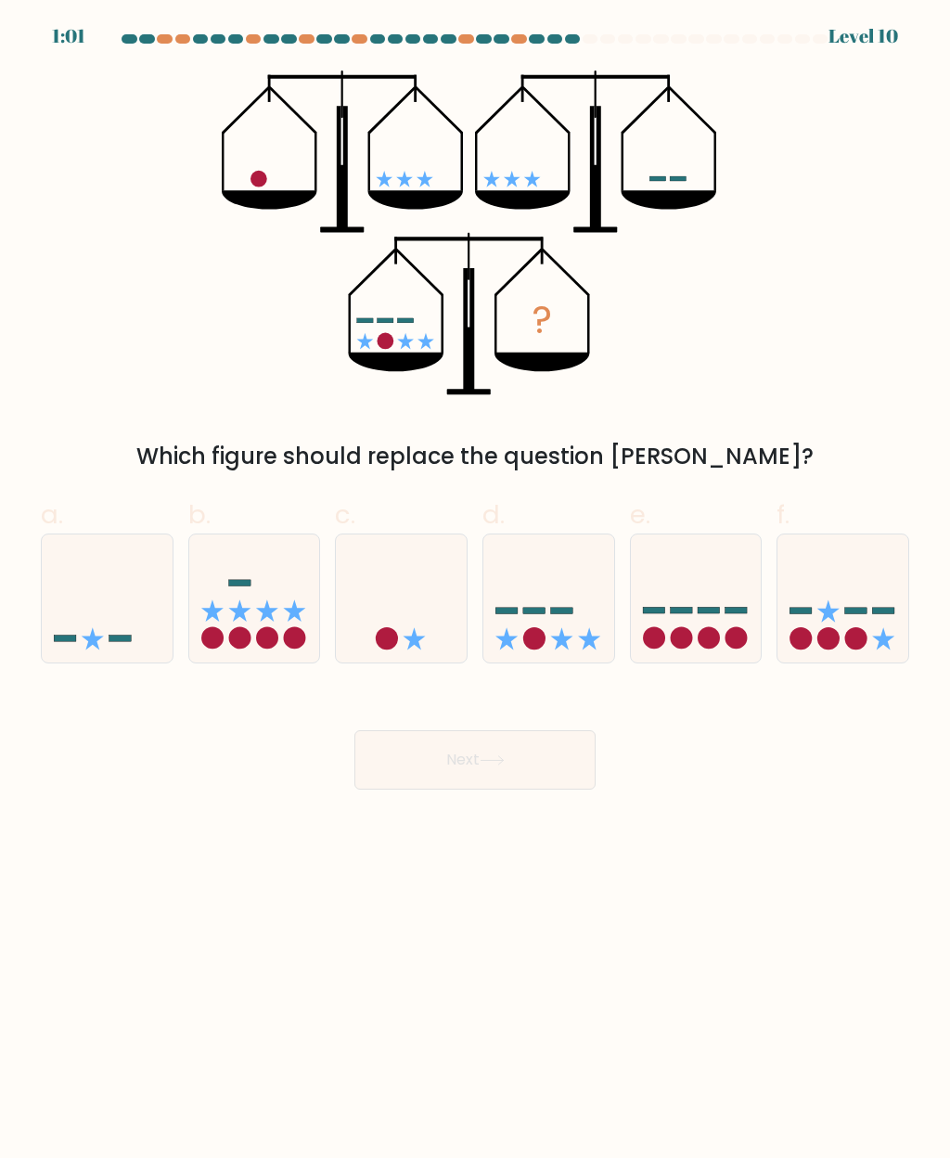
click at [550, 618] on icon at bounding box center [548, 598] width 131 height 109
click at [476, 591] on input "d." at bounding box center [475, 585] width 1 height 12
radio input "true"
click at [513, 756] on button "Next" at bounding box center [474, 759] width 241 height 59
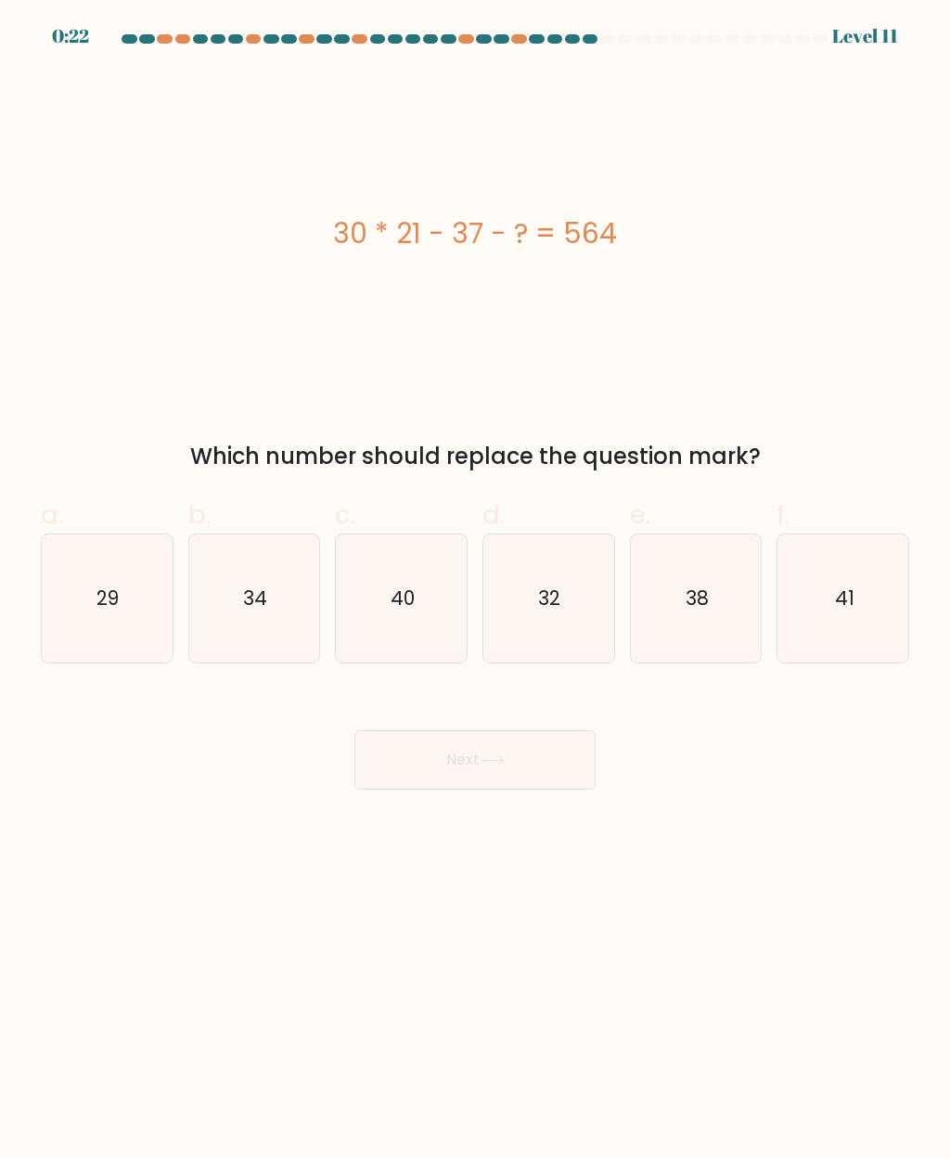
click at [567, 595] on icon "32" at bounding box center [548, 598] width 128 height 128
click at [476, 591] on input "d. 32" at bounding box center [475, 585] width 1 height 12
radio input "true"
click at [506, 753] on button "Next" at bounding box center [474, 759] width 241 height 59
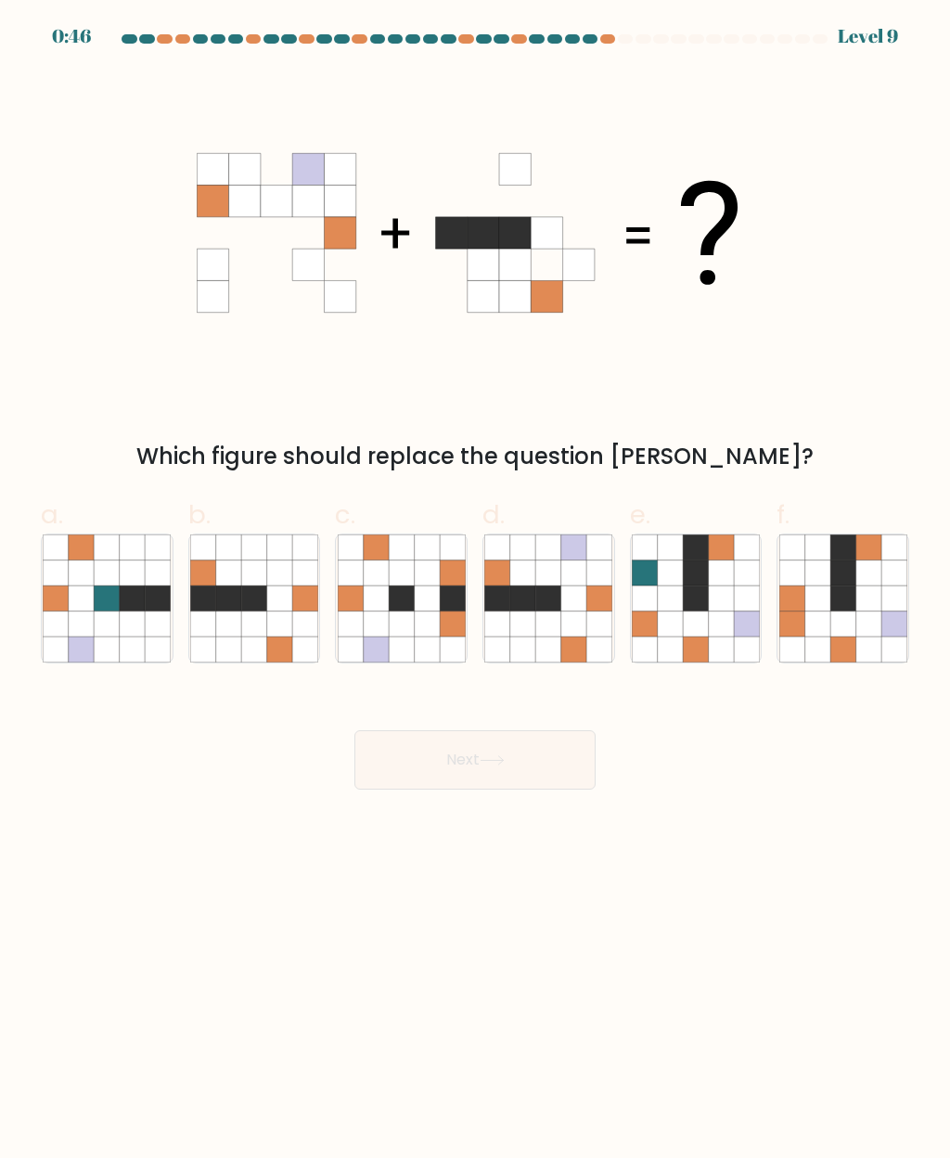
click at [552, 614] on icon at bounding box center [548, 623] width 25 height 25
click at [476, 591] on input "d." at bounding box center [475, 585] width 1 height 12
radio input "true"
click at [519, 765] on button "Next" at bounding box center [474, 759] width 241 height 59
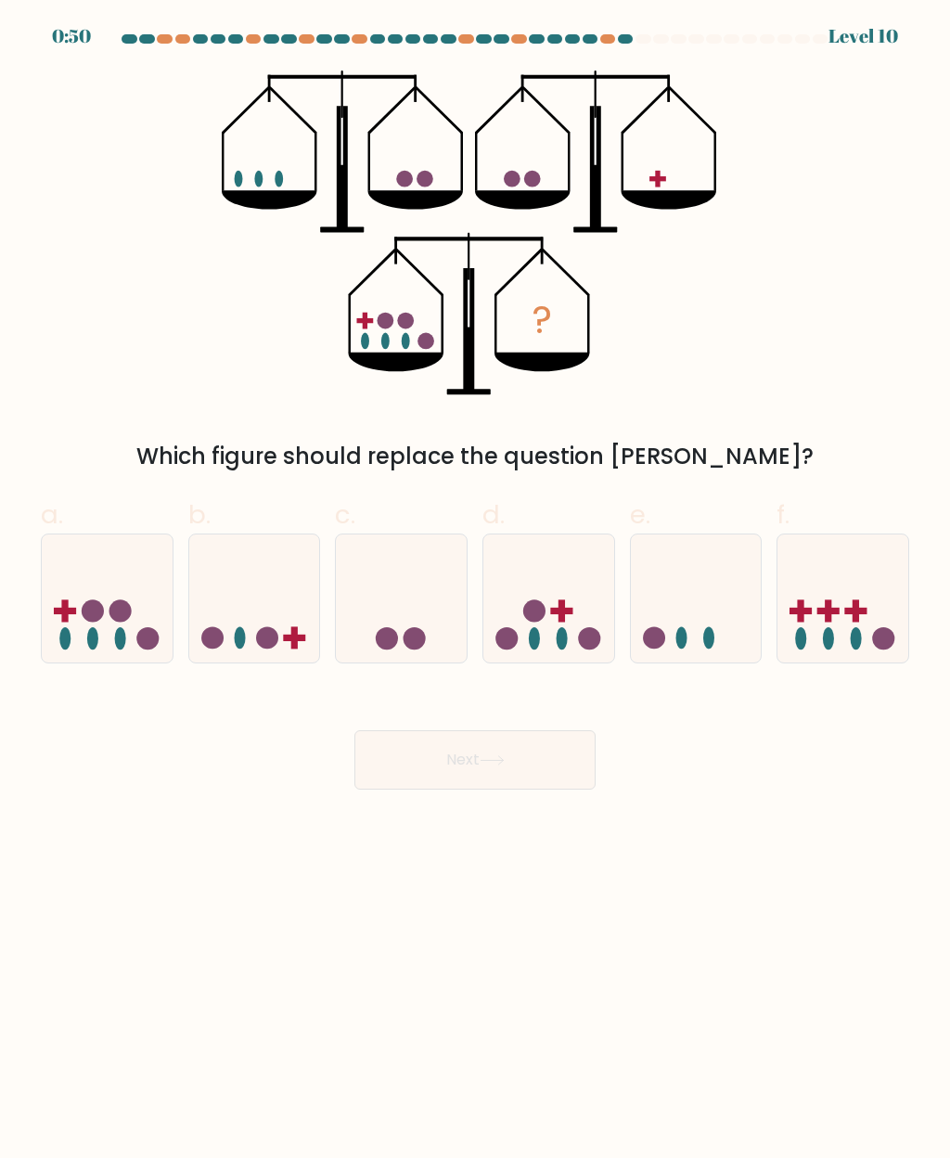
click at [112, 623] on icon at bounding box center [107, 598] width 131 height 109
click at [475, 591] on input "a." at bounding box center [475, 585] width 1 height 12
radio input "true"
click at [503, 760] on icon at bounding box center [491, 760] width 22 height 8
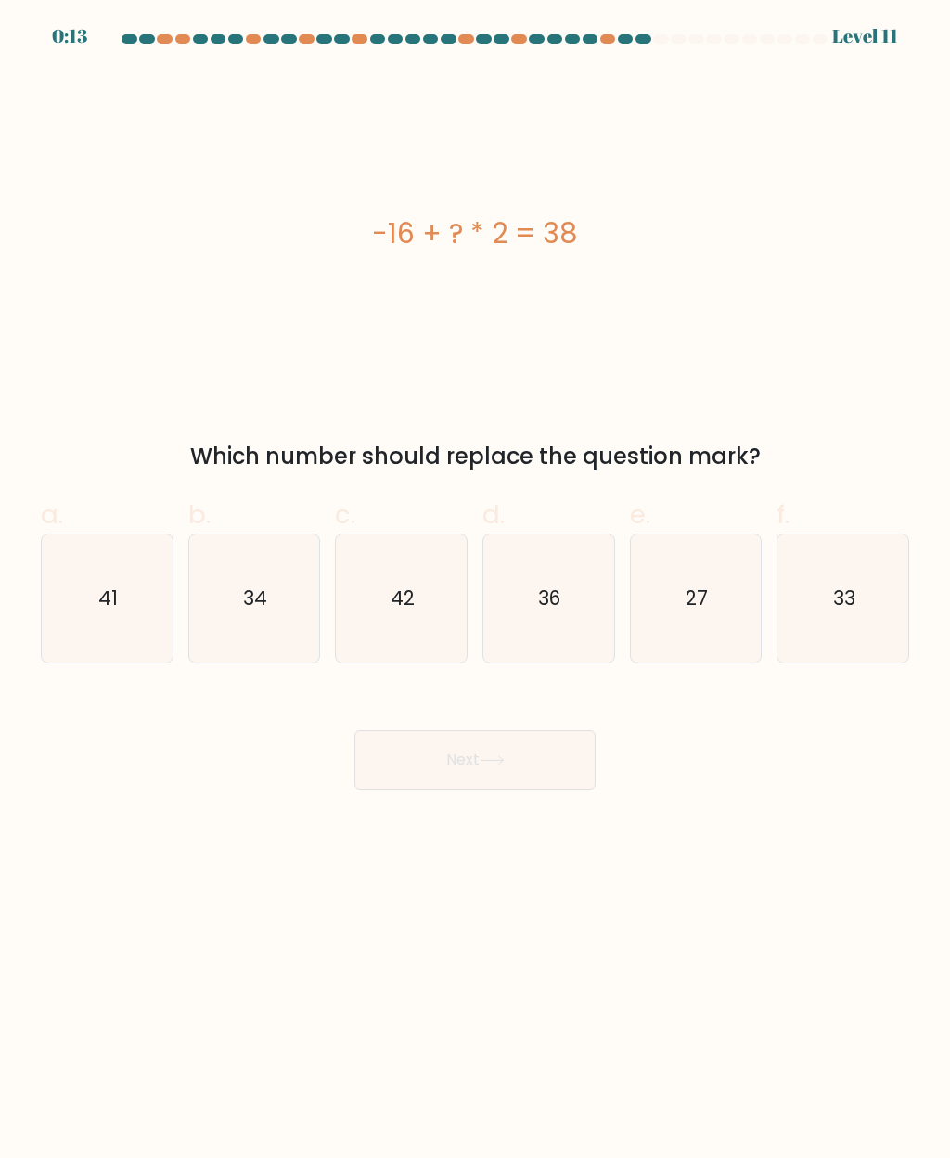
click at [270, 609] on icon "34" at bounding box center [254, 598] width 128 height 128
click at [475, 591] on input "b. 34" at bounding box center [475, 585] width 1 height 12
radio input "true"
click at [515, 757] on button "Next" at bounding box center [474, 759] width 241 height 59
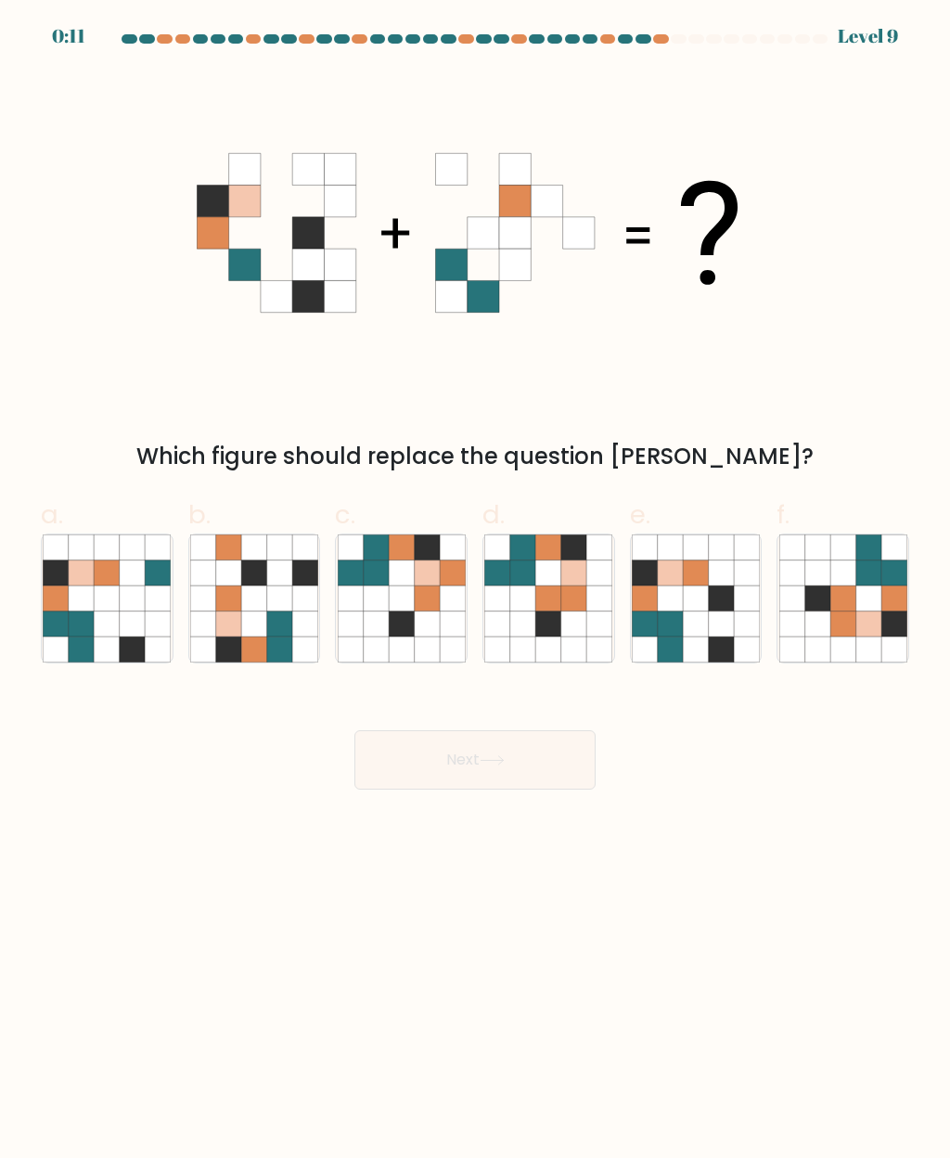
click at [512, 758] on button "Next" at bounding box center [474, 759] width 241 height 59
click at [689, 622] on icon at bounding box center [695, 623] width 25 height 25
click at [476, 591] on input "e." at bounding box center [475, 585] width 1 height 12
radio input "true"
click at [519, 760] on button "Next" at bounding box center [474, 759] width 241 height 59
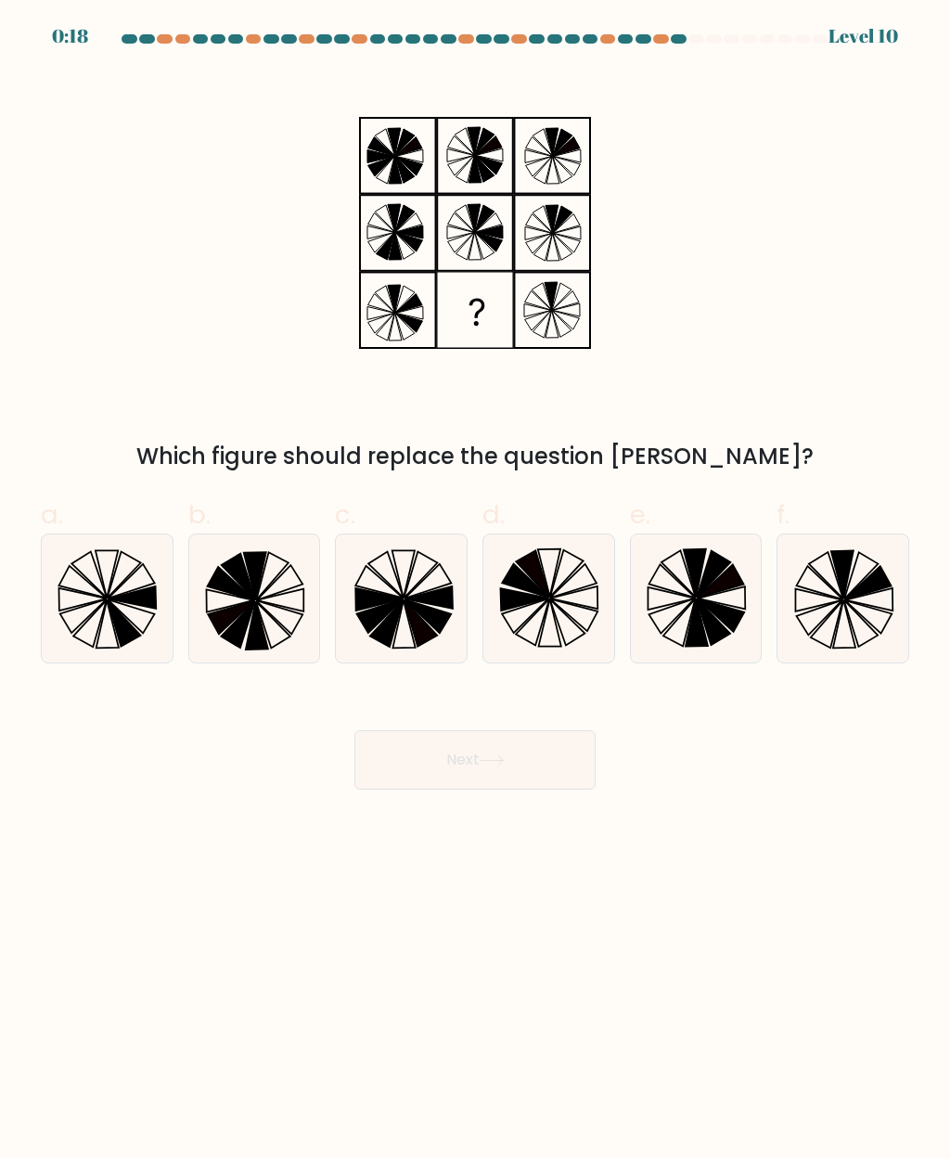
click at [853, 589] on icon at bounding box center [860, 576] width 33 height 46
click at [476, 589] on input "f." at bounding box center [475, 585] width 1 height 12
radio input "true"
click at [505, 765] on icon at bounding box center [492, 760] width 25 height 10
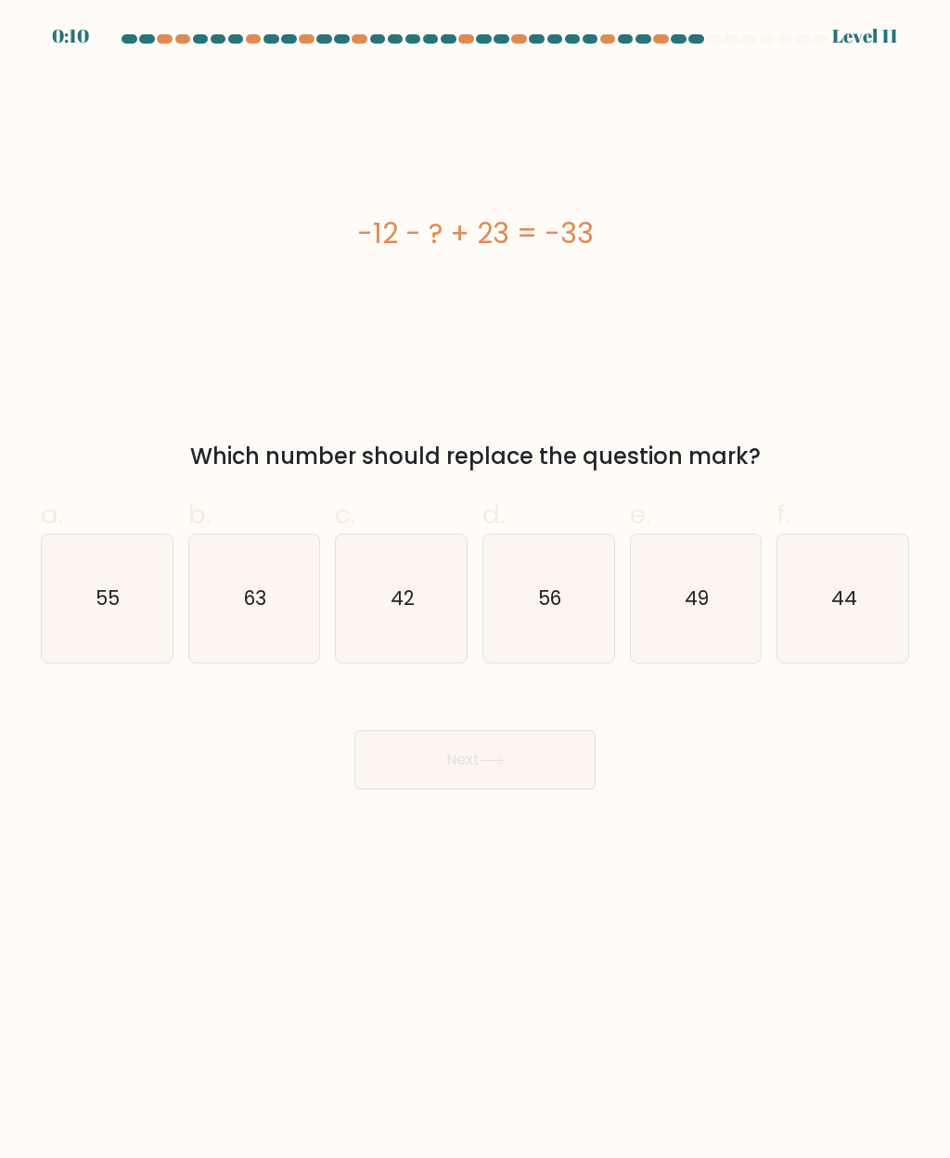
click at [419, 593] on icon "42" at bounding box center [402, 598] width 128 height 128
click at [475, 591] on input "c. 42" at bounding box center [475, 585] width 1 height 12
radio input "true"
click at [513, 761] on button "Next" at bounding box center [474, 759] width 241 height 59
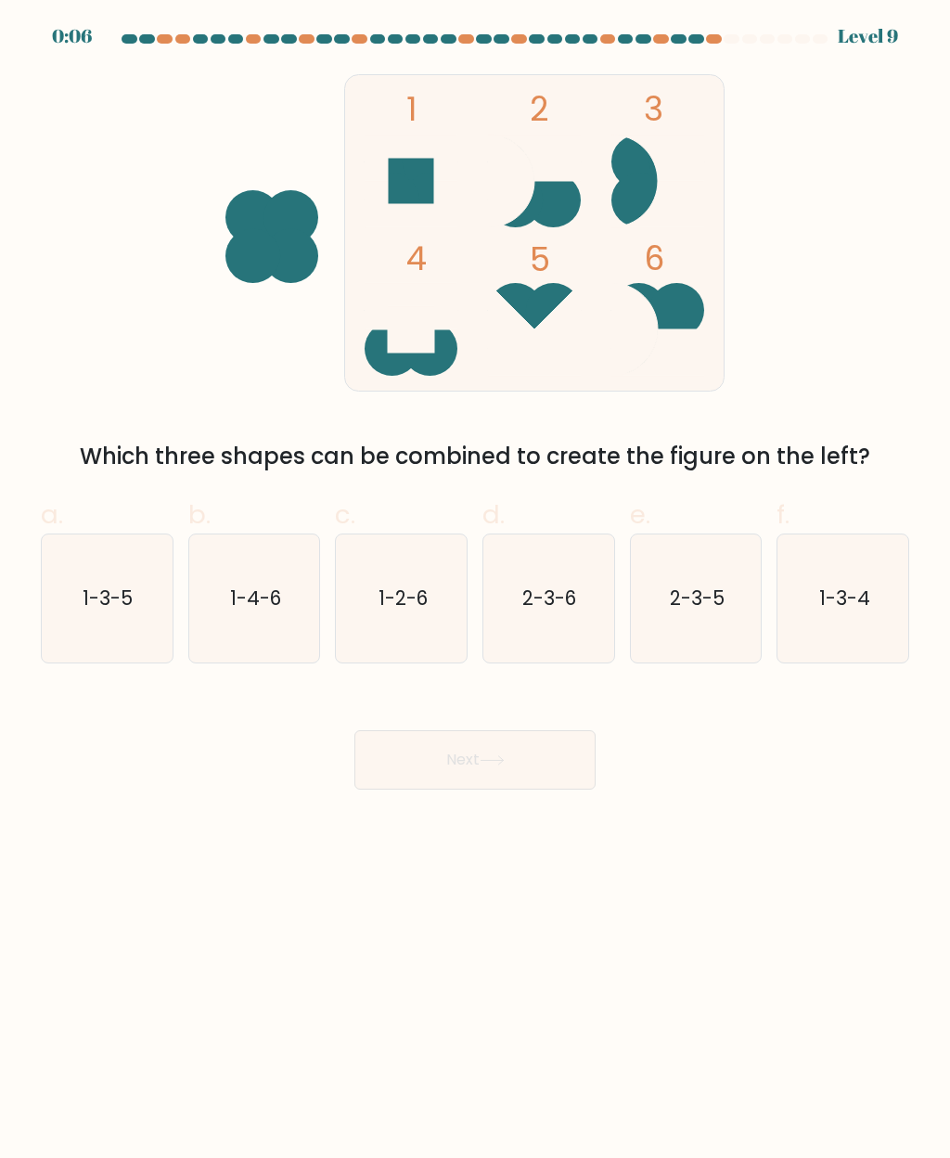
click at [414, 600] on text "1-2-6" at bounding box center [402, 597] width 49 height 27
click at [475, 591] on input "c. 1-2-6" at bounding box center [475, 585] width 1 height 12
radio input "true"
click at [505, 758] on icon at bounding box center [492, 760] width 25 height 10
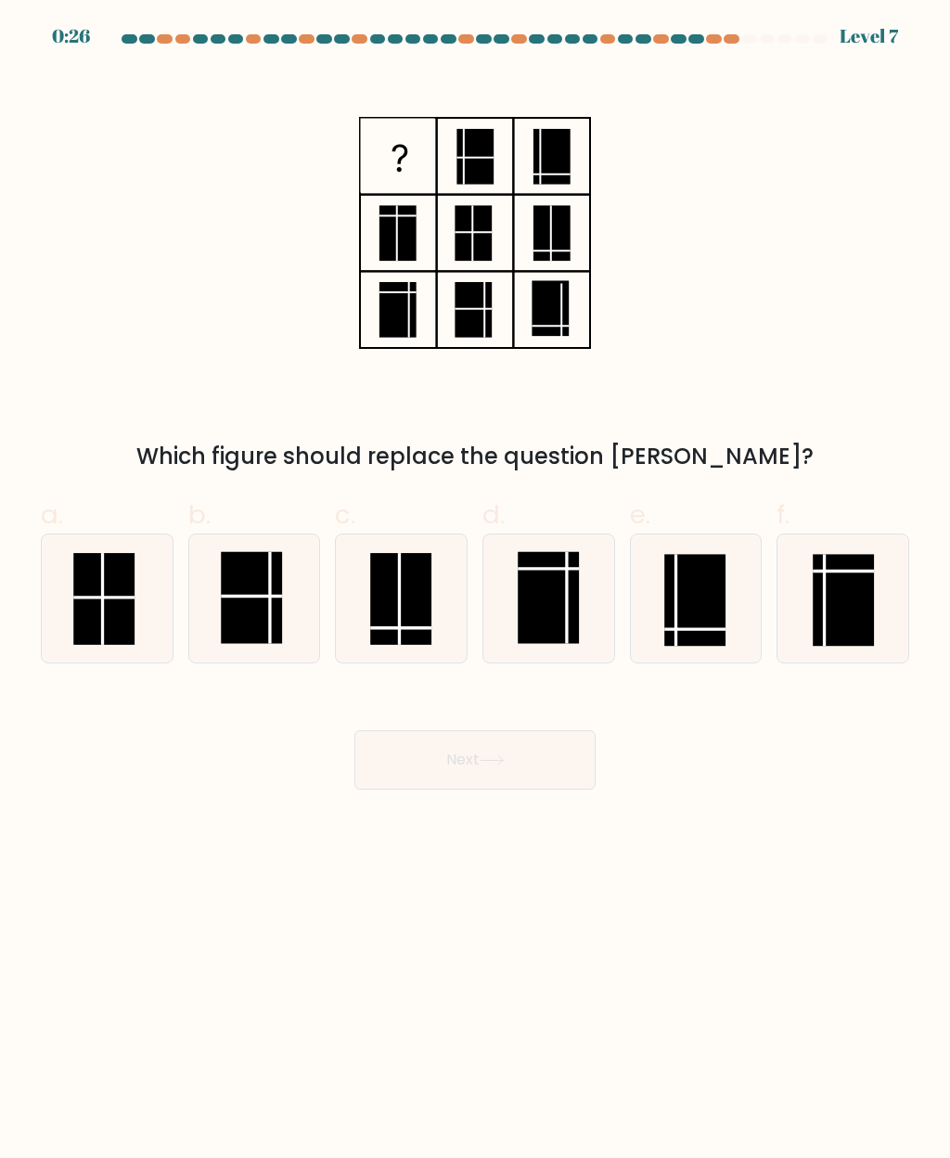
click at [840, 587] on rect at bounding box center [843, 601] width 61 height 92
click at [476, 587] on input "f." at bounding box center [475, 585] width 1 height 12
radio input "true"
click at [505, 761] on icon at bounding box center [492, 760] width 25 height 10
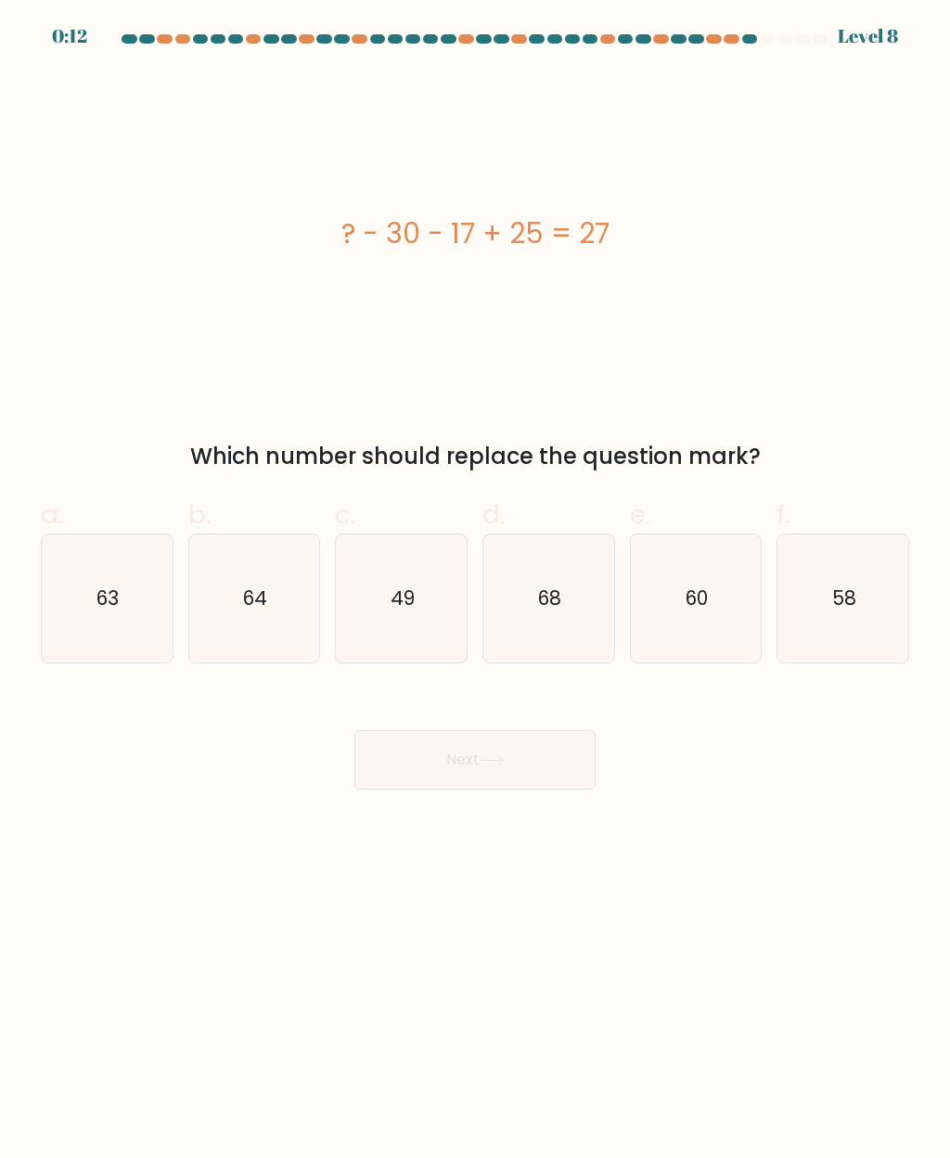
click at [557, 603] on text "68" at bounding box center [549, 597] width 23 height 27
click at [476, 591] on input "d. 68" at bounding box center [475, 585] width 1 height 12
radio input "true"
click at [513, 762] on button "Next" at bounding box center [474, 759] width 241 height 59
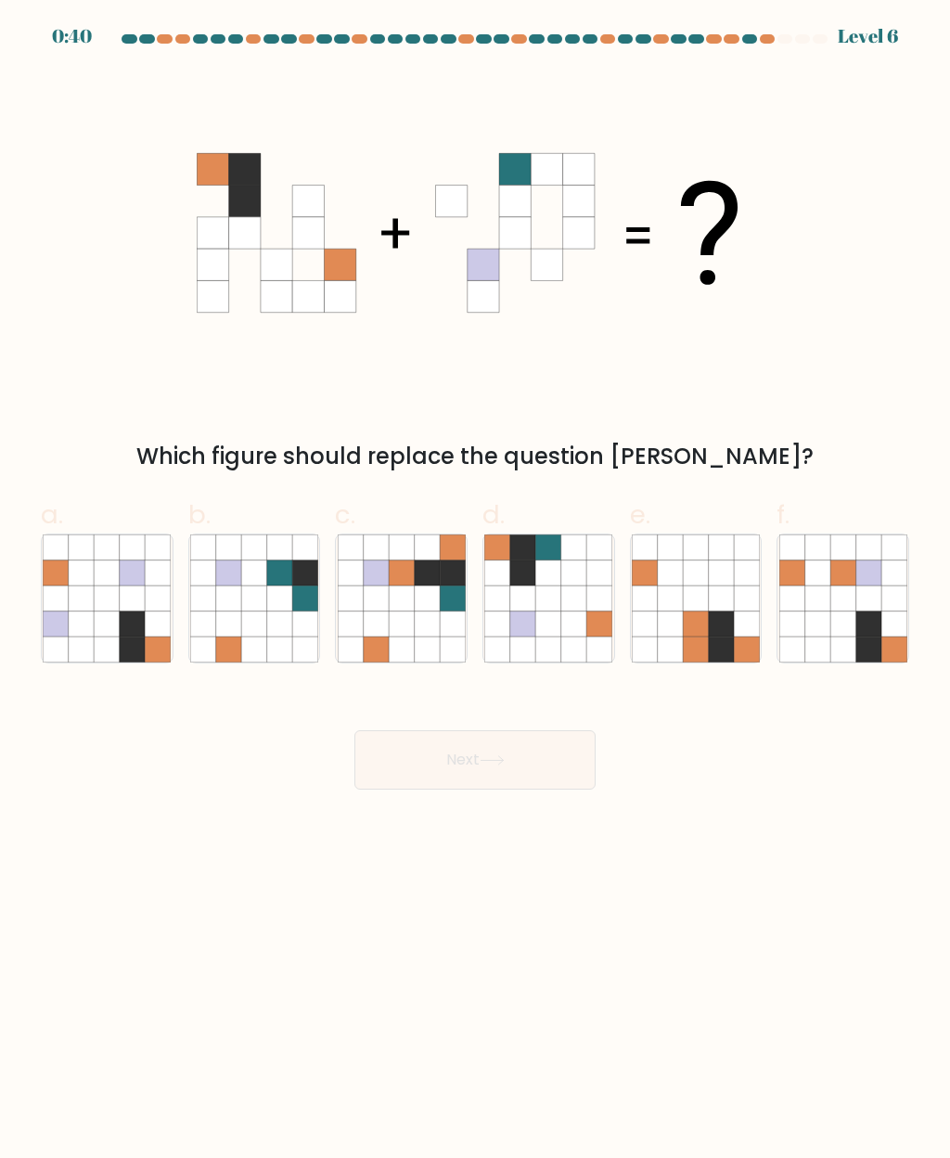
click at [557, 582] on icon at bounding box center [548, 572] width 25 height 25
click at [476, 582] on input "d." at bounding box center [475, 585] width 1 height 12
radio input "true"
click at [522, 769] on button "Next" at bounding box center [474, 759] width 241 height 59
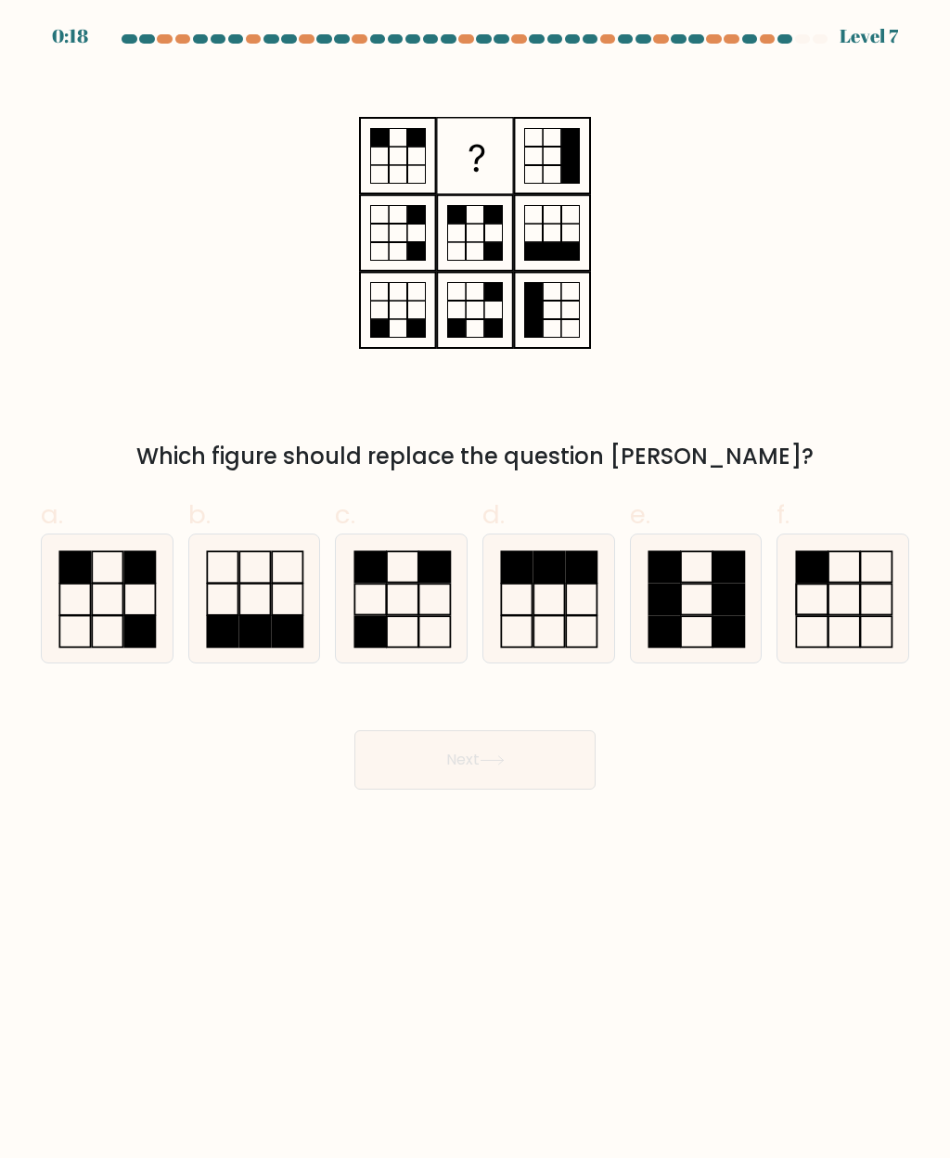
click at [415, 601] on icon at bounding box center [402, 598] width 128 height 128
click at [475, 591] on input "c." at bounding box center [475, 585] width 1 height 12
radio input "true"
click at [521, 761] on button "Next" at bounding box center [474, 759] width 241 height 59
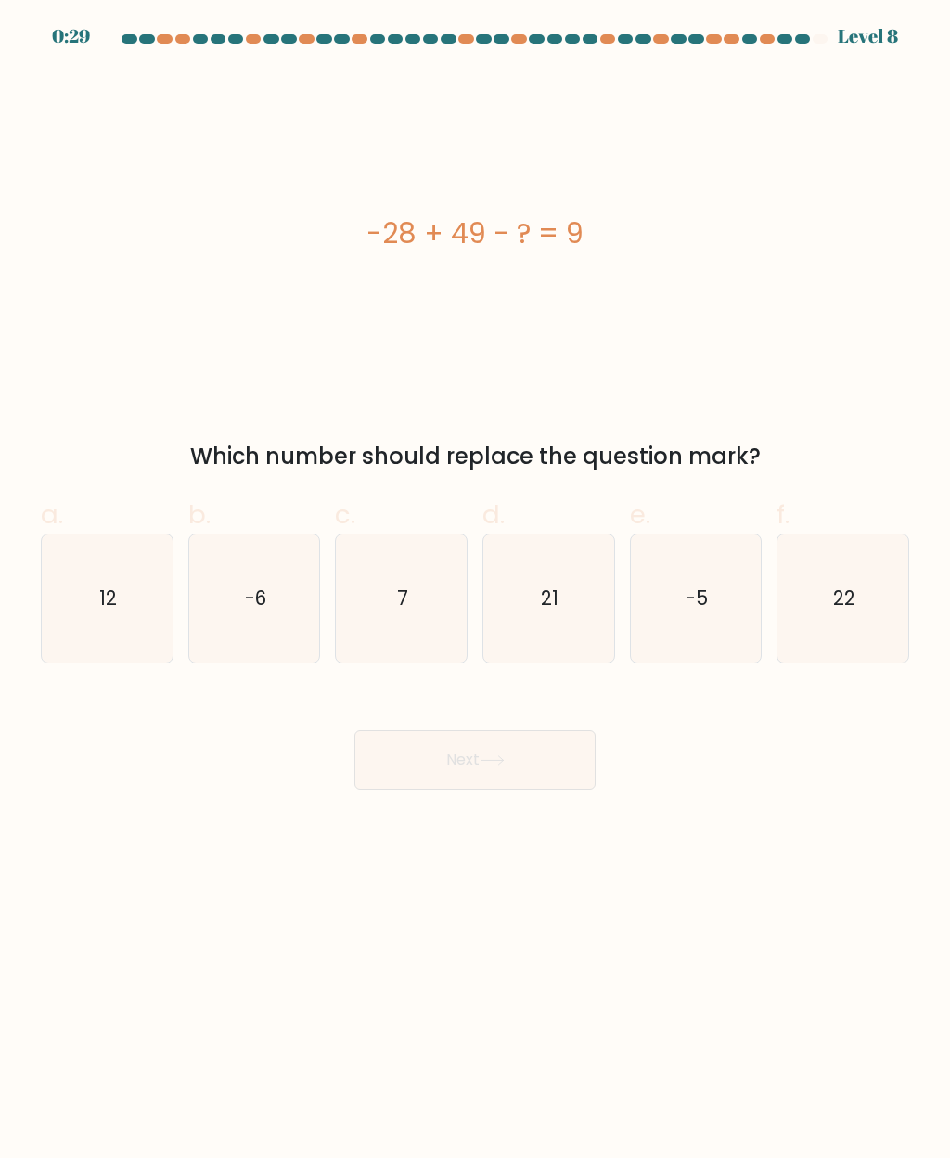
click at [119, 596] on icon "12" at bounding box center [107, 598] width 128 height 128
click at [475, 591] on input "a. 12" at bounding box center [475, 585] width 1 height 12
radio input "true"
click at [514, 763] on button "Next" at bounding box center [474, 759] width 241 height 59
